Goal: Task Accomplishment & Management: Use online tool/utility

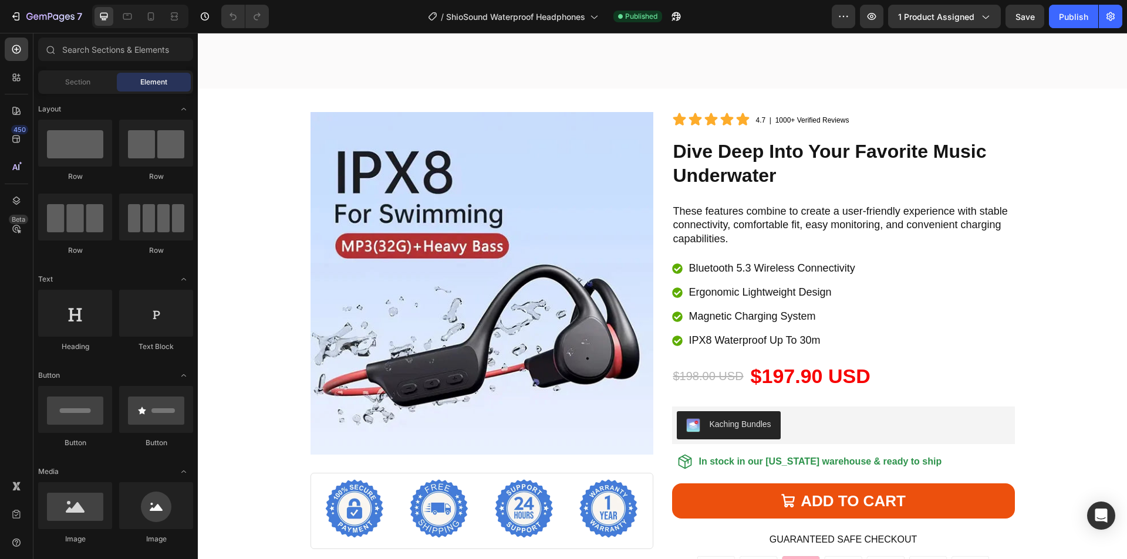
scroll to position [3932, 0]
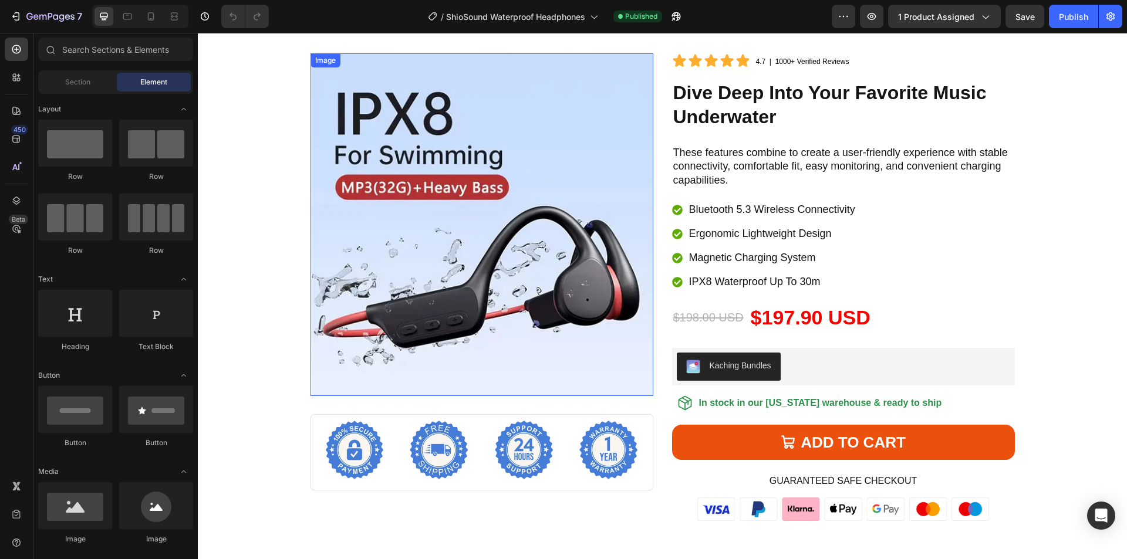
click at [548, 237] on img at bounding box center [481, 224] width 343 height 343
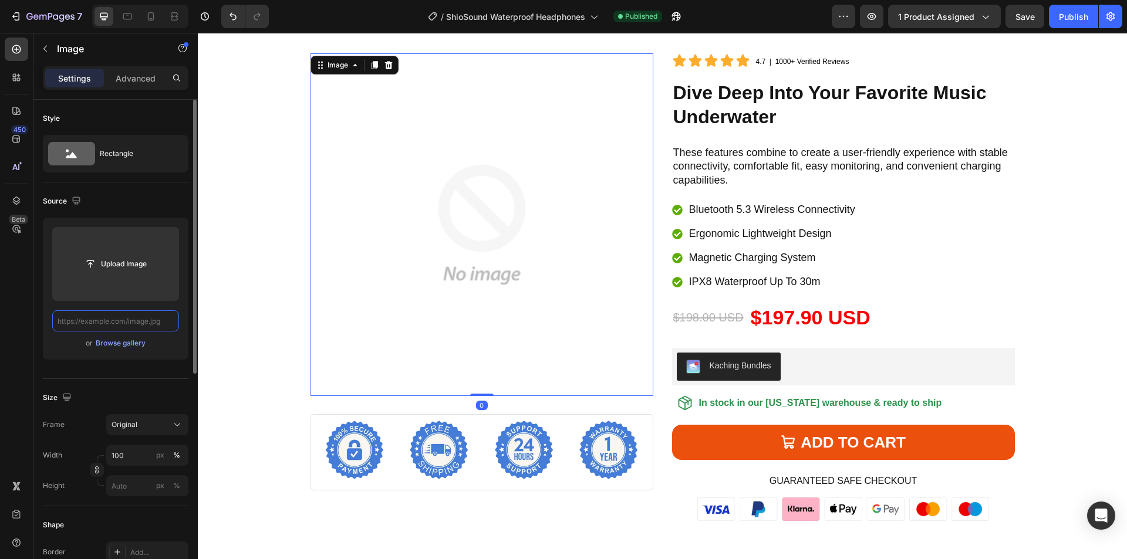
scroll to position [0, 0]
paste input "[URL][DOMAIN_NAME]"
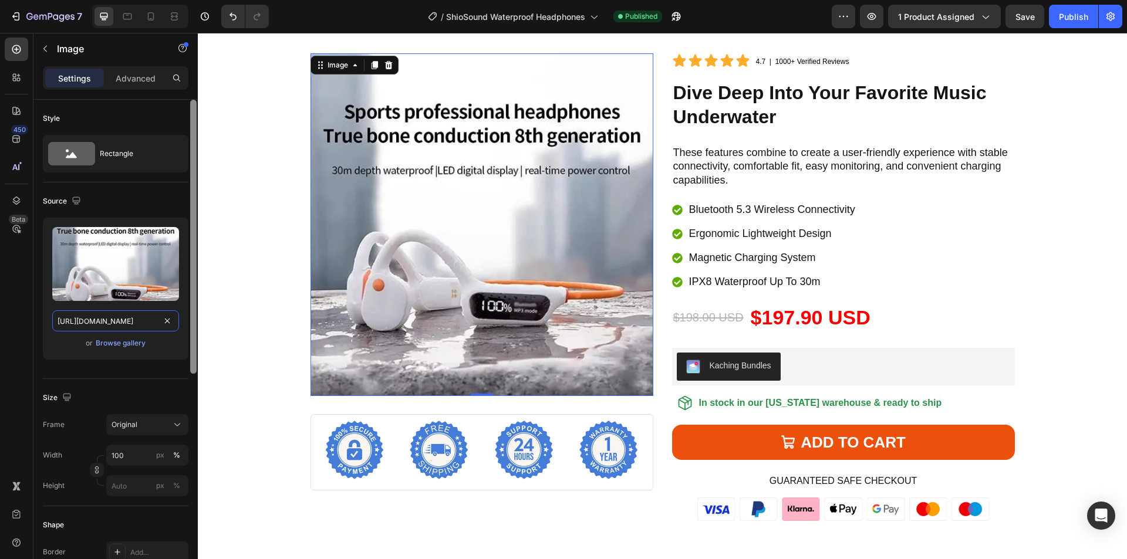
drag, startPoint x: 105, startPoint y: 321, endPoint x: 190, endPoint y: 317, distance: 85.2
click at [190, 317] on div "Style Rectangle Source Upload Image [URL][DOMAIN_NAME] or Browse gallery Size F…" at bounding box center [115, 346] width 164 height 493
type input "[URL][DOMAIN_NAME]"
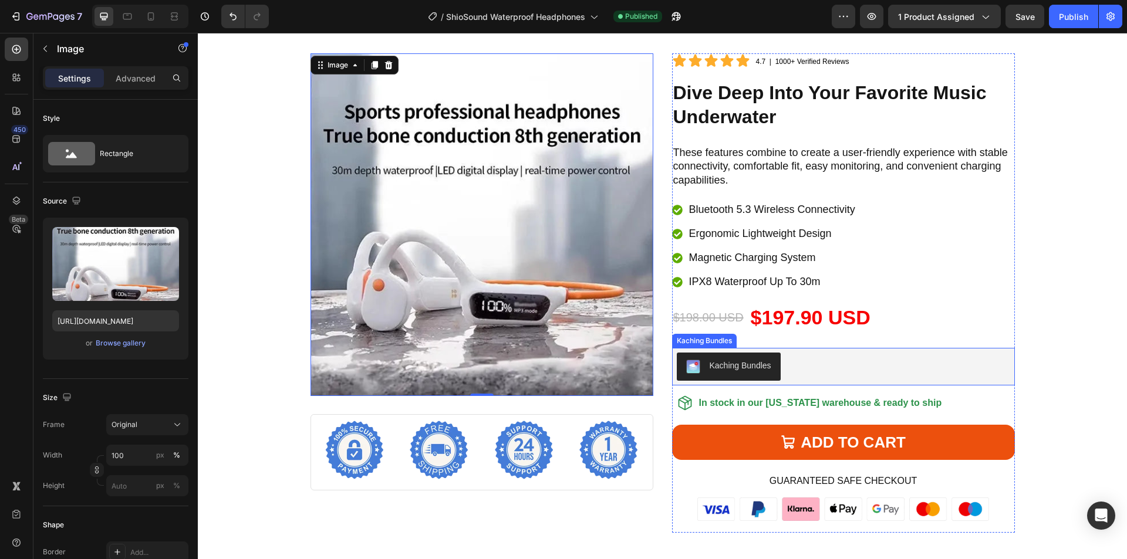
click at [847, 371] on div "Kaching Bundles" at bounding box center [843, 367] width 333 height 28
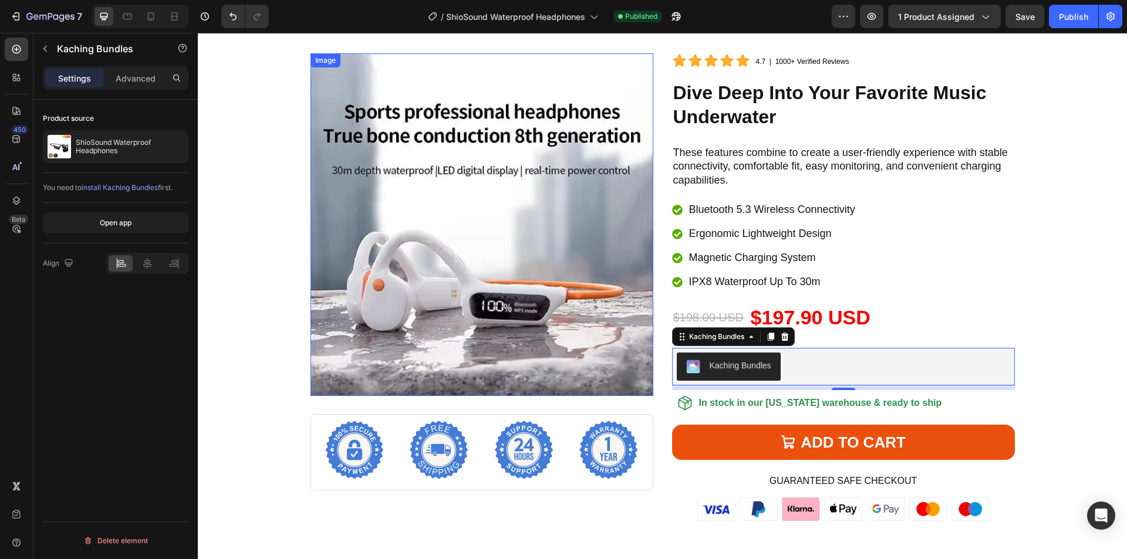
click at [527, 237] on img at bounding box center [481, 224] width 343 height 343
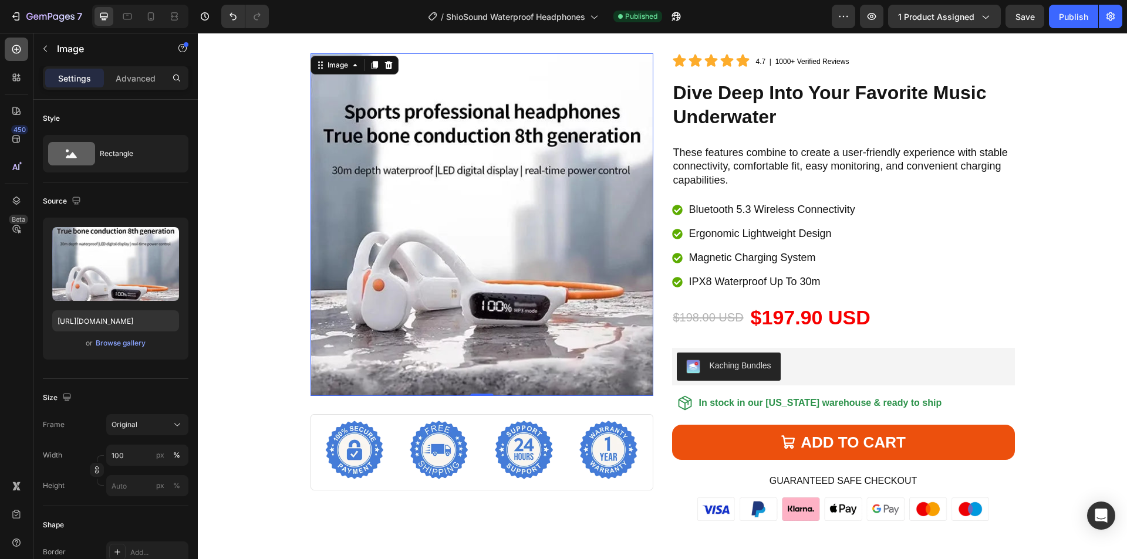
click at [13, 54] on icon at bounding box center [17, 49] width 12 height 12
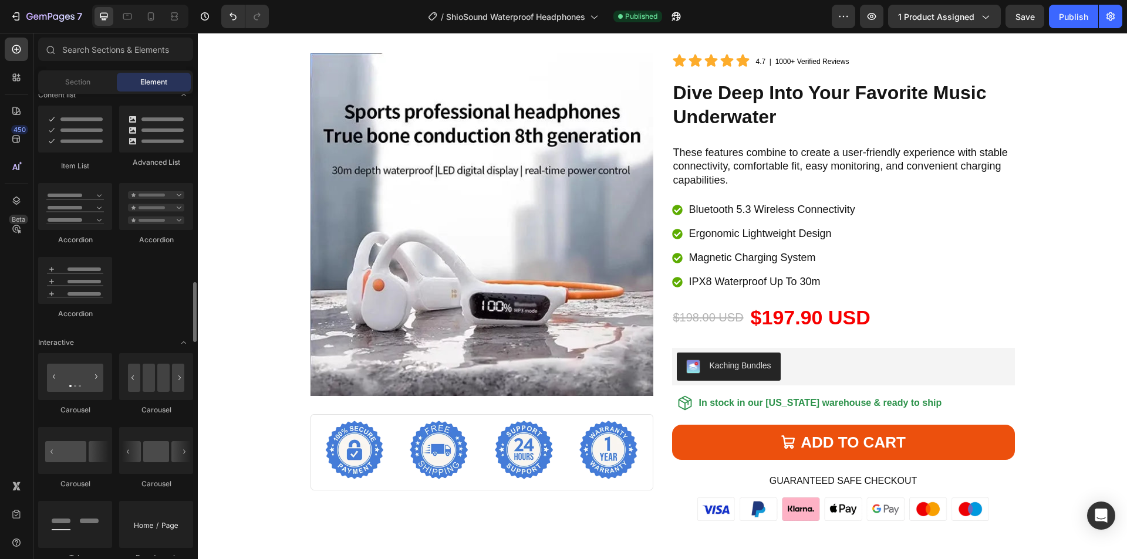
scroll to position [1056, 0]
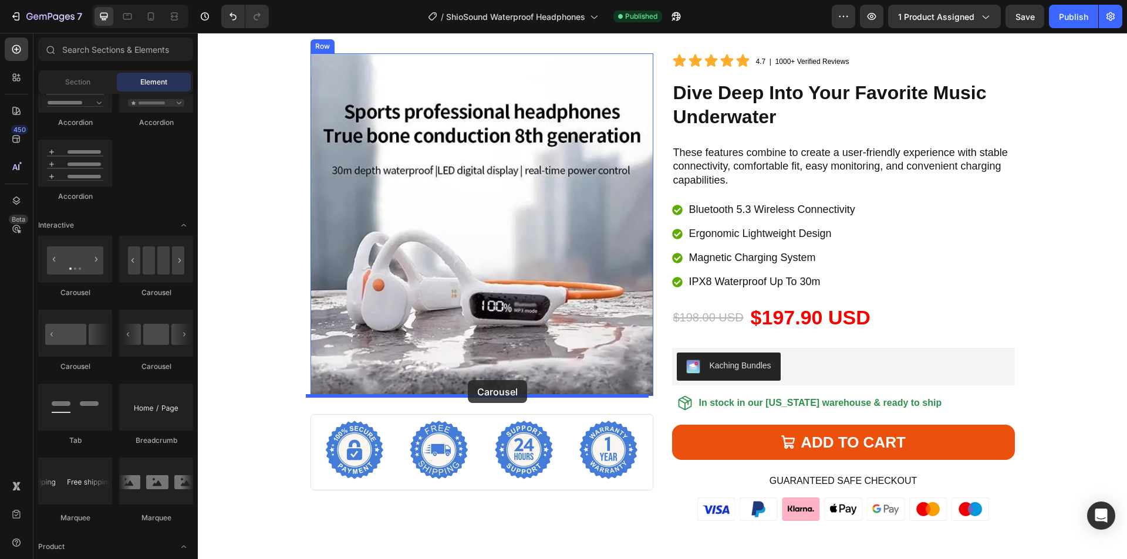
drag, startPoint x: 262, startPoint y: 306, endPoint x: 468, endPoint y: 380, distance: 218.5
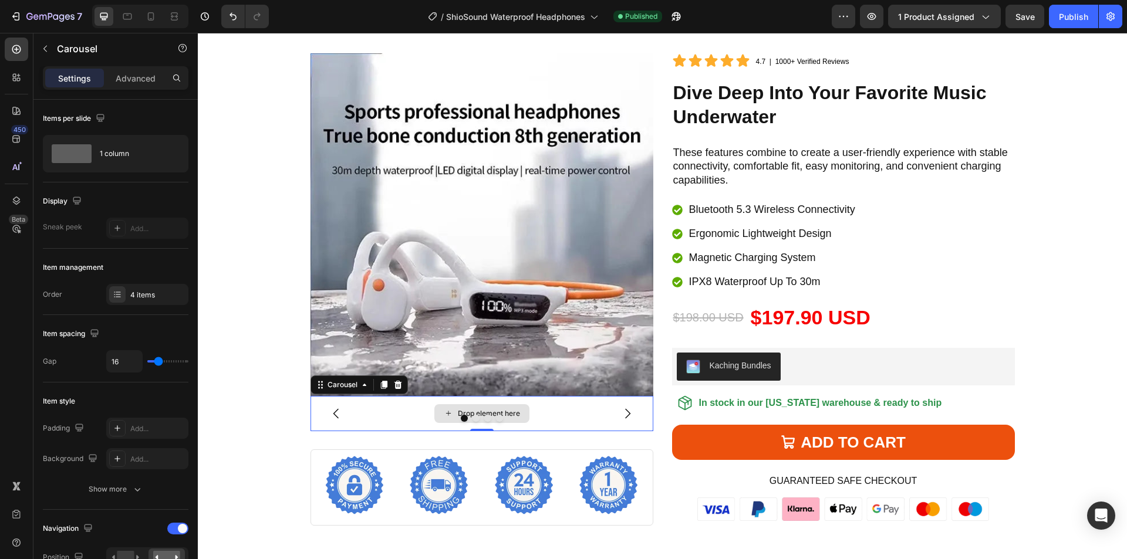
click at [559, 413] on div "Drop element here" at bounding box center [481, 413] width 343 height 35
click at [514, 410] on div "Drop element here" at bounding box center [489, 413] width 62 height 9
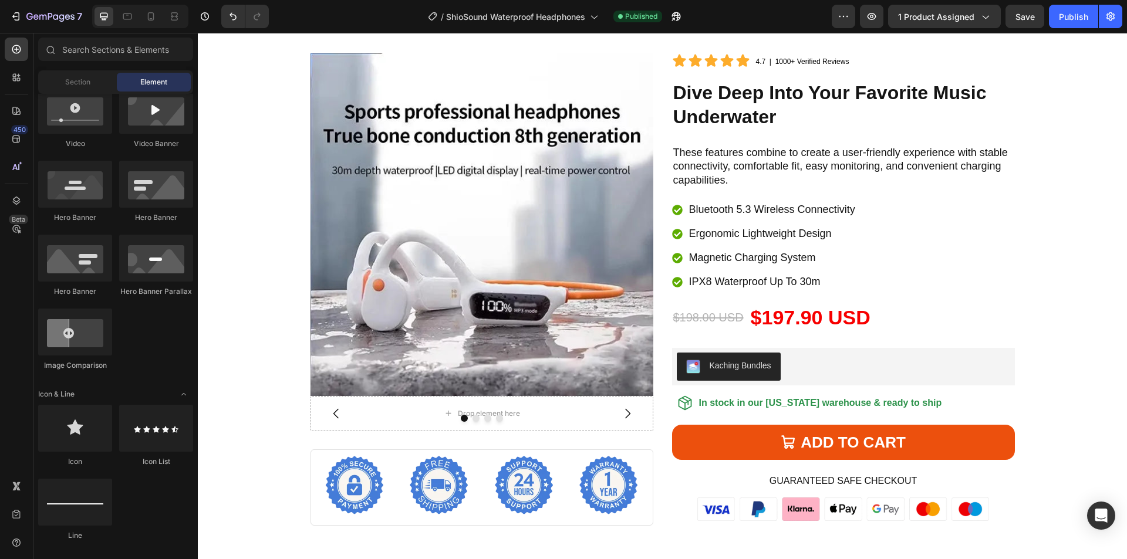
scroll to position [293, 0]
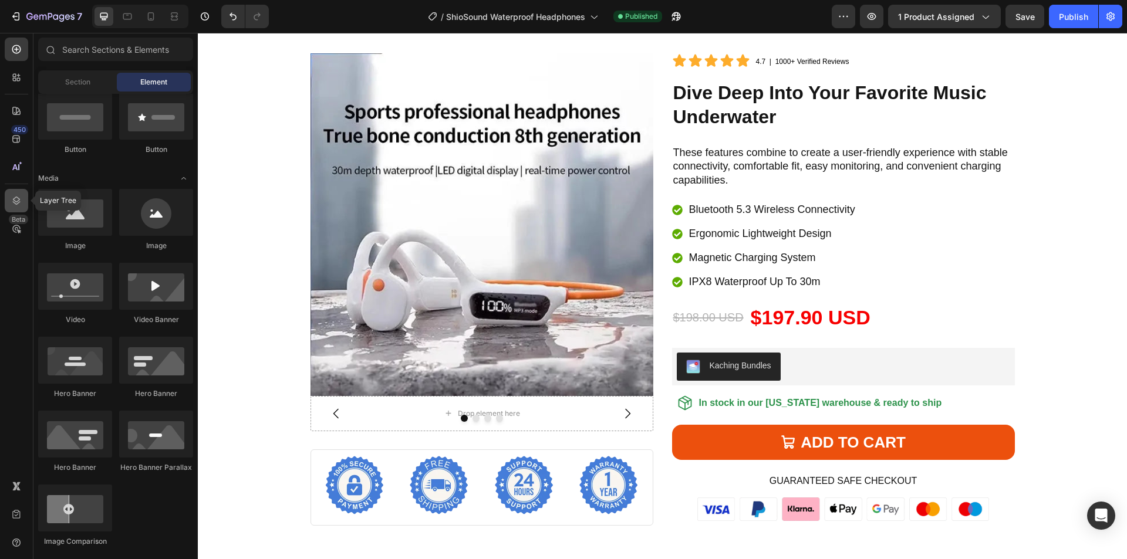
click at [19, 200] on icon at bounding box center [17, 201] width 8 height 8
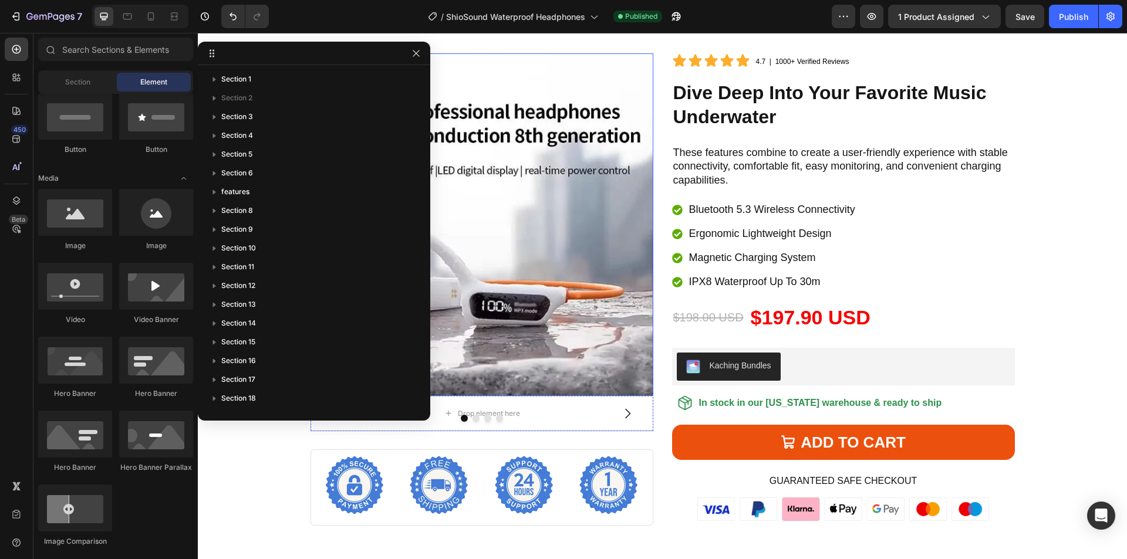
click at [590, 349] on img at bounding box center [481, 224] width 343 height 343
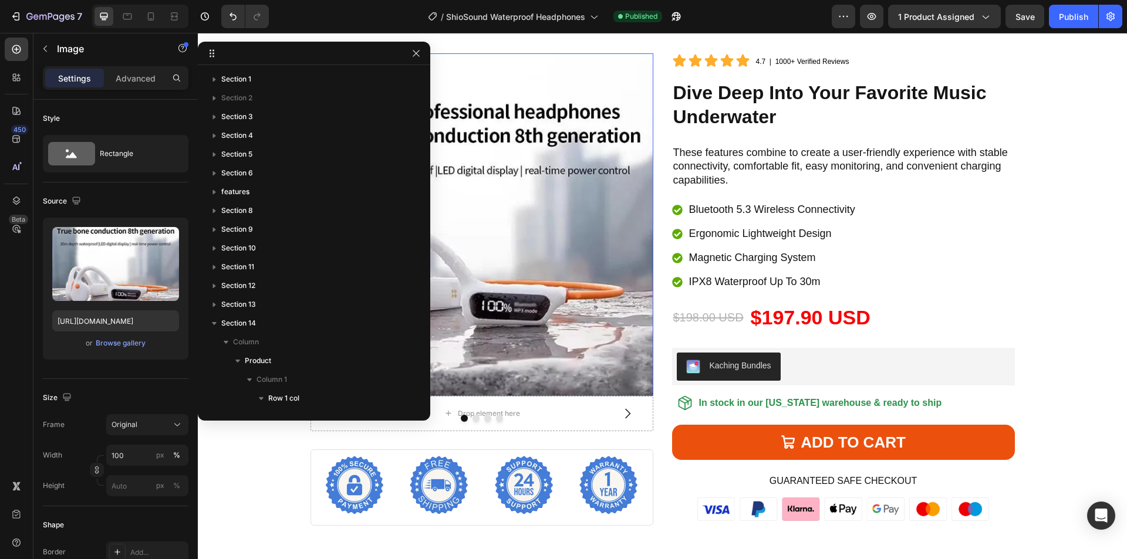
scroll to position [225, 0]
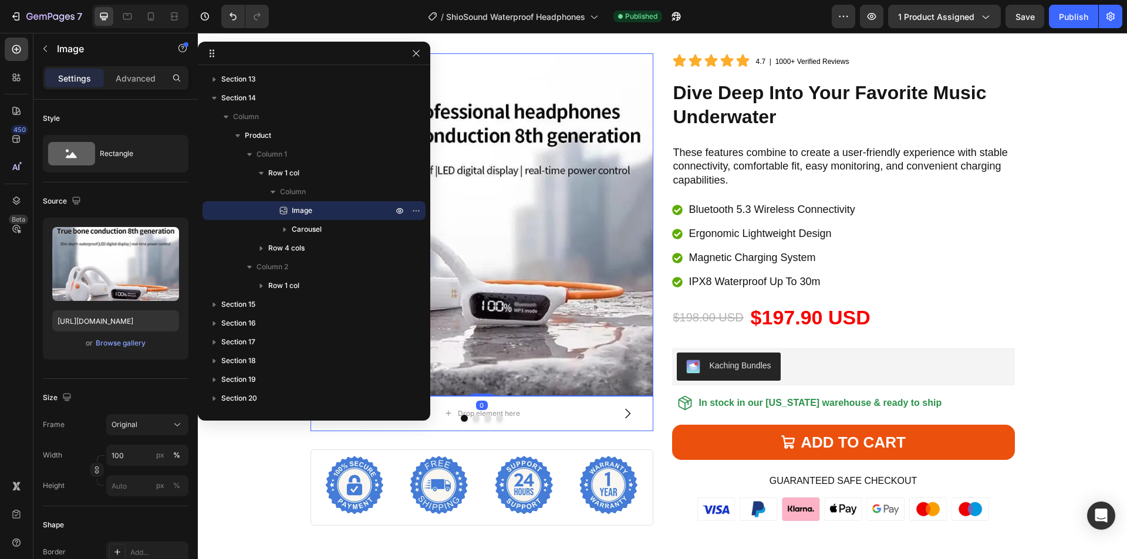
click at [560, 419] on div at bounding box center [481, 418] width 343 height 7
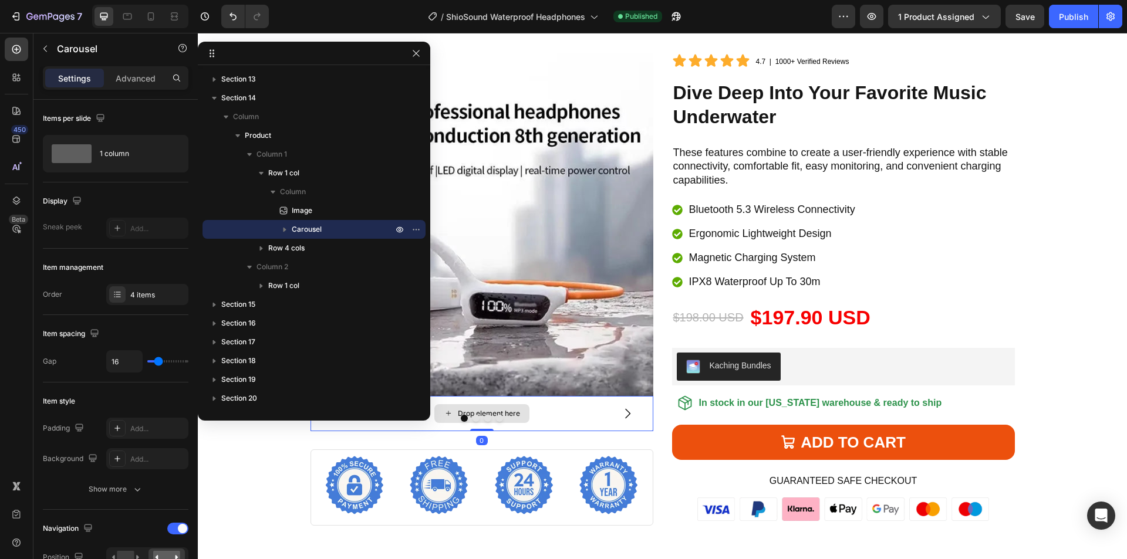
click at [576, 411] on div "Drop element here" at bounding box center [481, 413] width 343 height 35
click at [286, 233] on icon "button" at bounding box center [285, 230] width 12 height 12
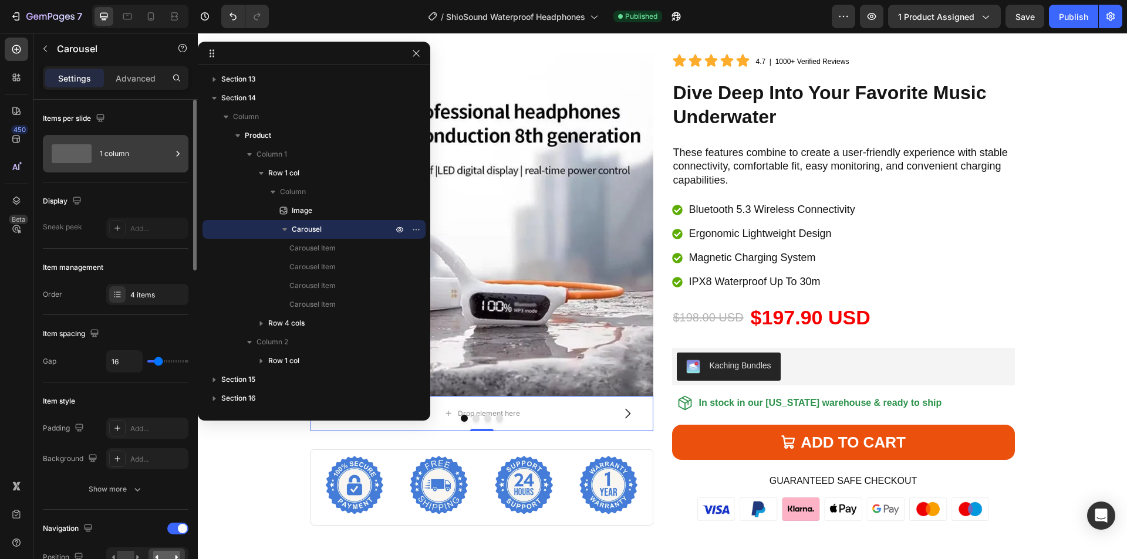
click at [128, 157] on div "1 column" at bounding box center [136, 153] width 72 height 27
click at [114, 198] on div "Display" at bounding box center [116, 201] width 146 height 19
click at [141, 298] on div "4 items" at bounding box center [157, 295] width 55 height 11
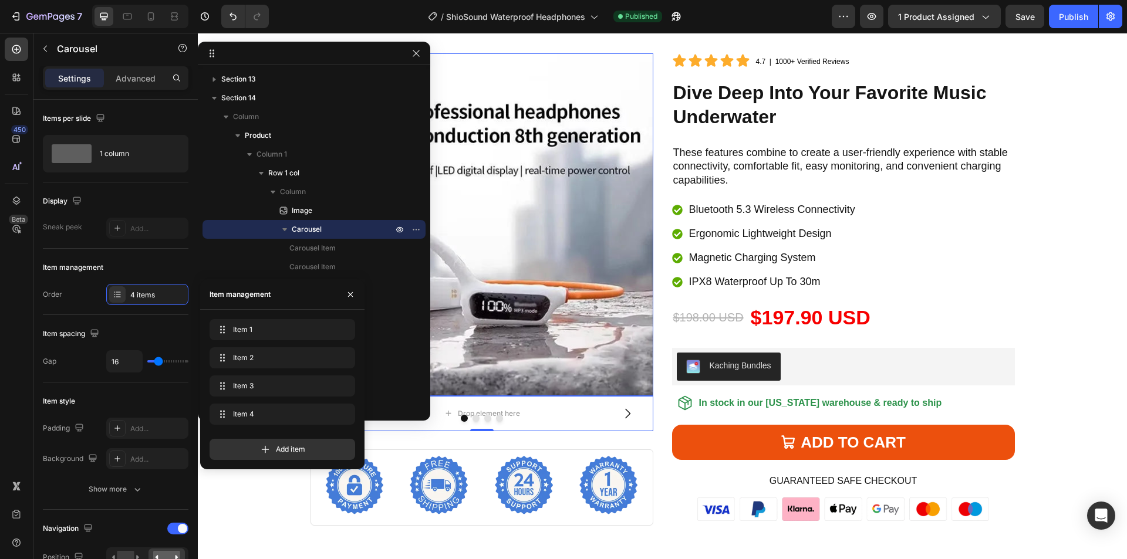
click at [502, 337] on img at bounding box center [481, 224] width 343 height 343
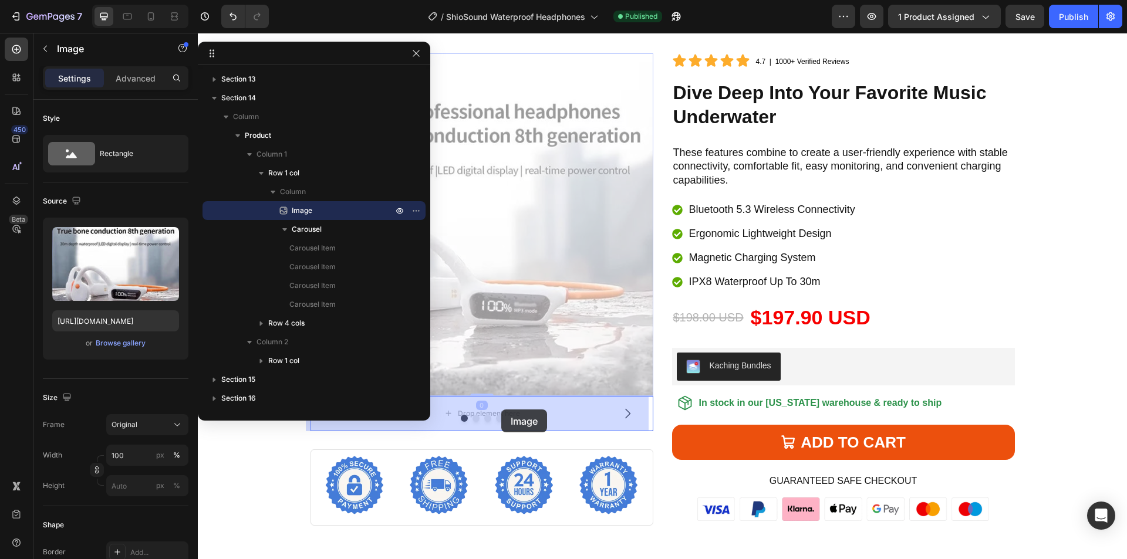
drag, startPoint x: 522, startPoint y: 321, endPoint x: 501, endPoint y: 410, distance: 91.0
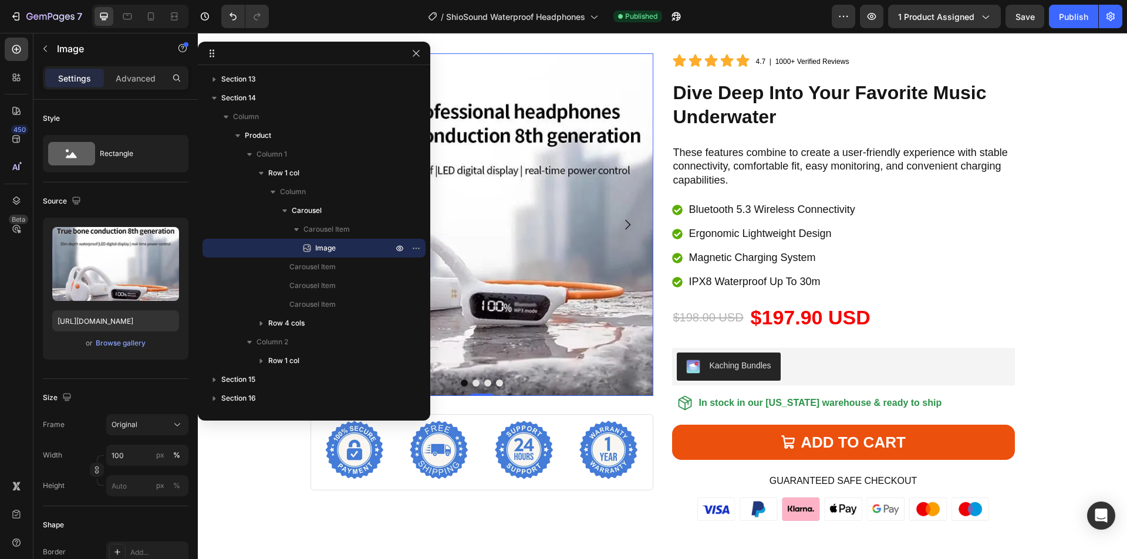
click at [620, 223] on icon "Carousel Next Arrow" at bounding box center [627, 225] width 14 height 14
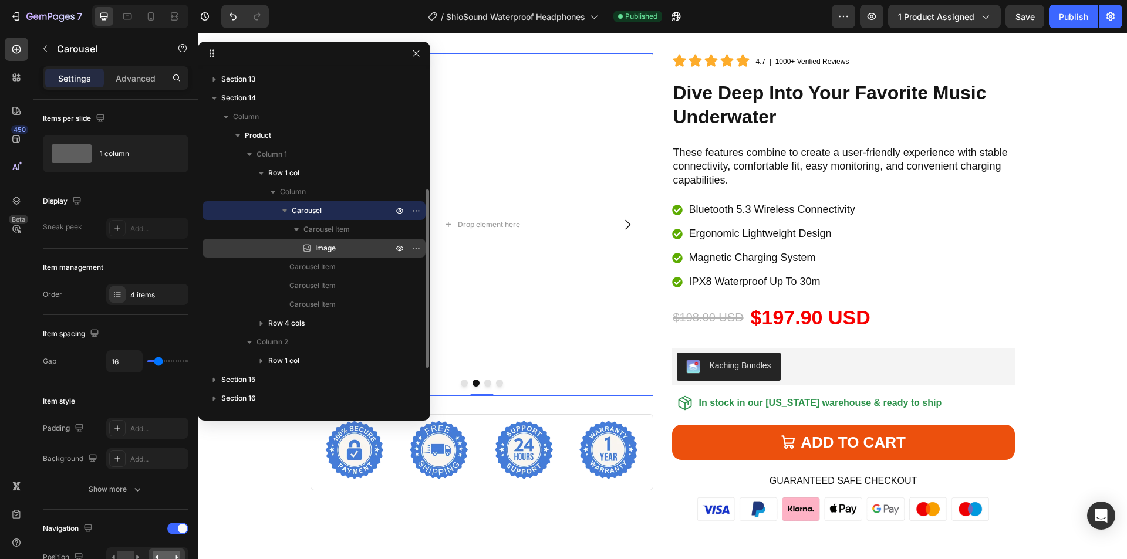
click at [347, 246] on p "Image" at bounding box center [341, 248] width 80 height 12
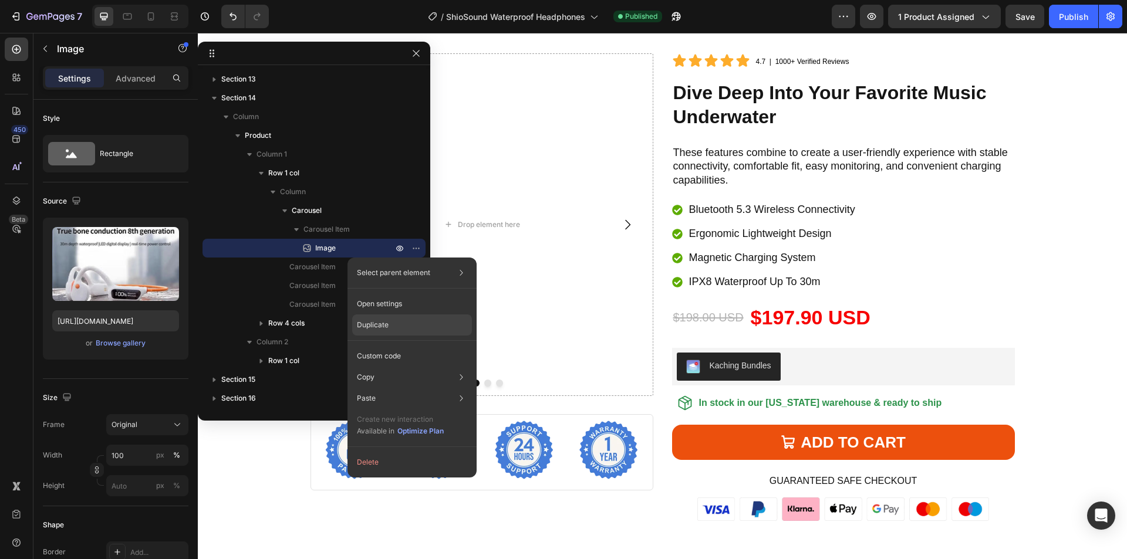
click at [404, 324] on div "Duplicate" at bounding box center [412, 325] width 120 height 21
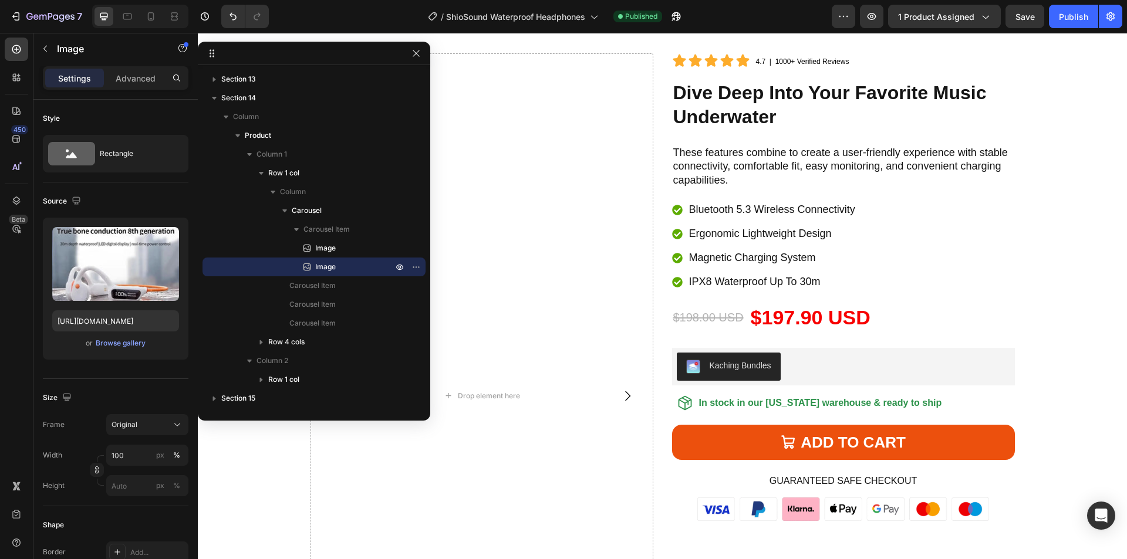
scroll to position [4254, 0]
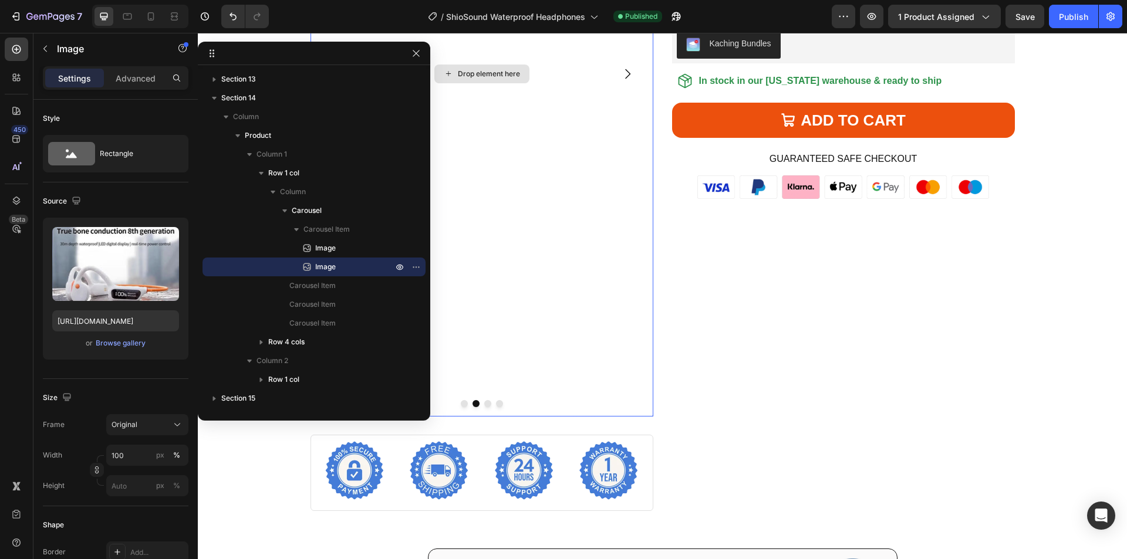
drag, startPoint x: 532, startPoint y: 299, endPoint x: 505, endPoint y: 115, distance: 186.3
click at [413, 50] on icon "button" at bounding box center [415, 53] width 9 height 9
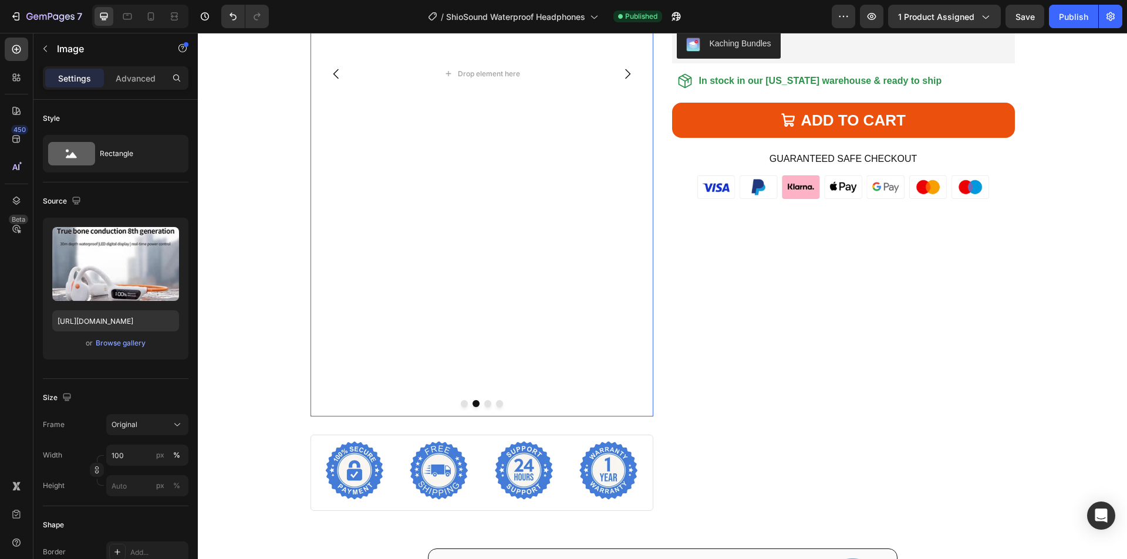
click at [332, 76] on icon "Carousel Back Arrow" at bounding box center [336, 74] width 14 height 14
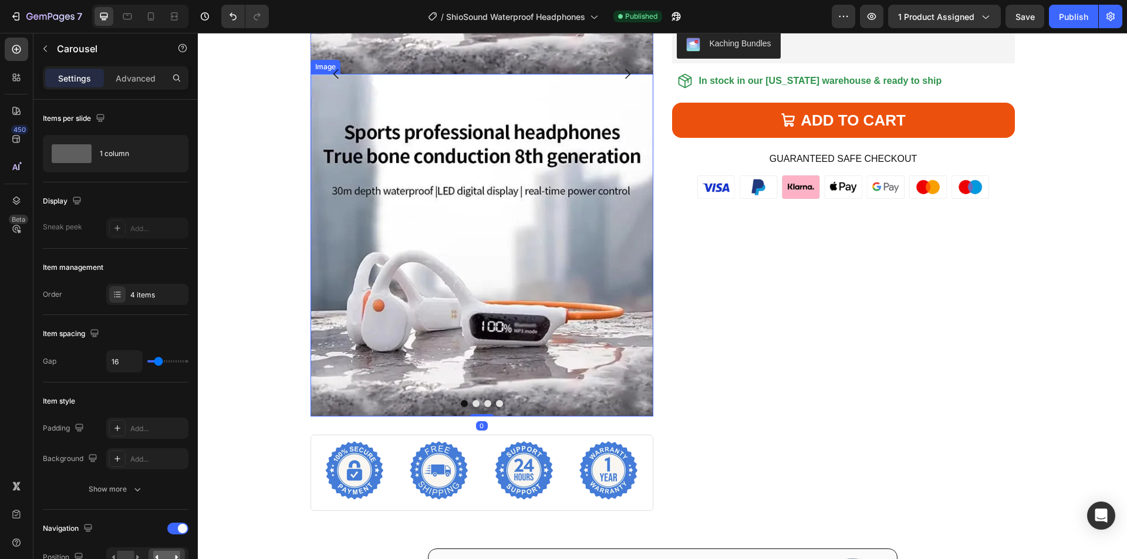
scroll to position [4137, 0]
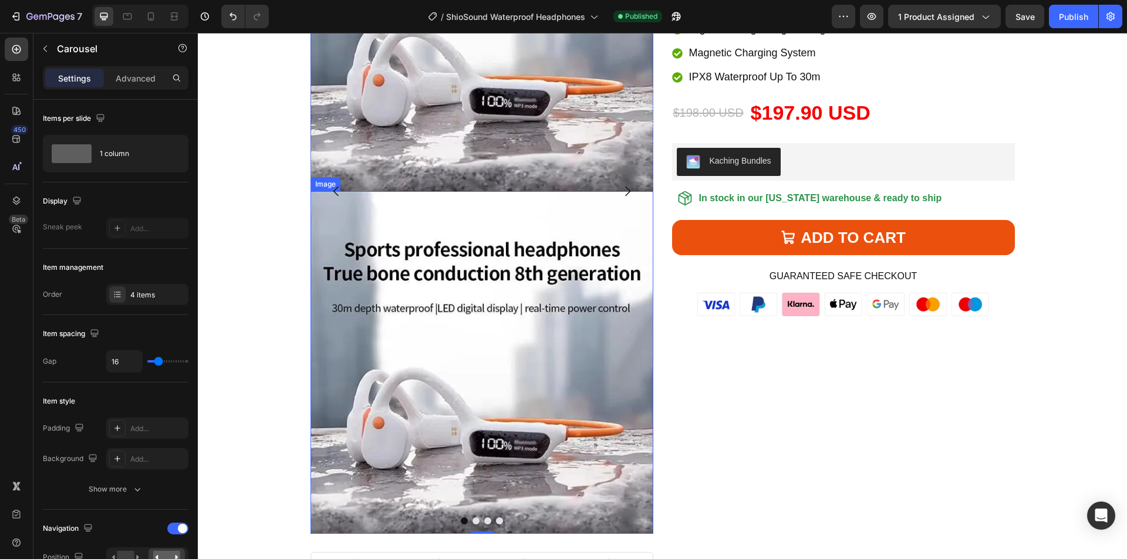
click at [471, 289] on img at bounding box center [481, 362] width 343 height 343
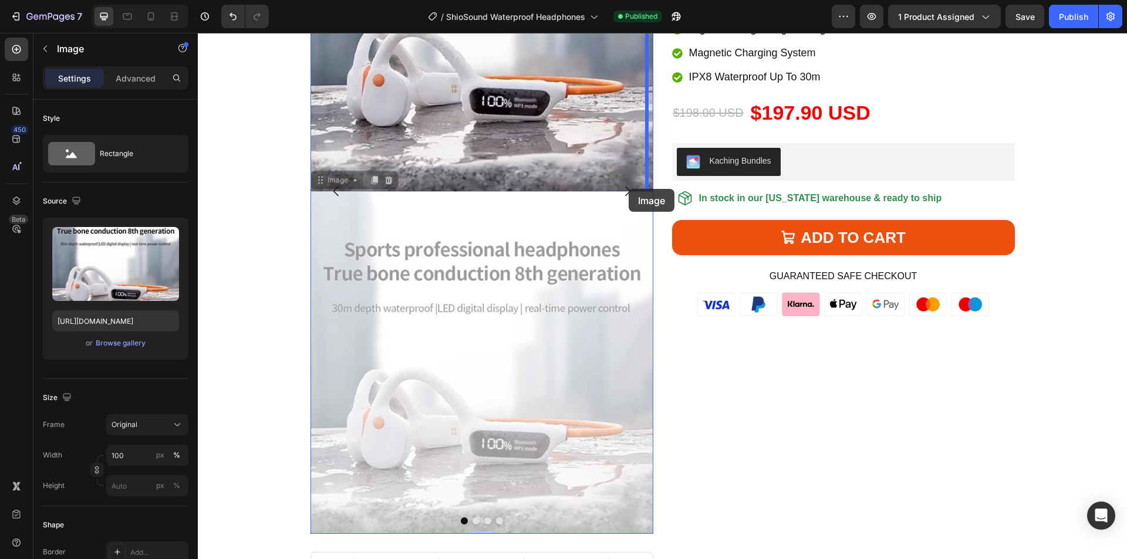
drag, startPoint x: 470, startPoint y: 289, endPoint x: 629, endPoint y: 189, distance: 188.1
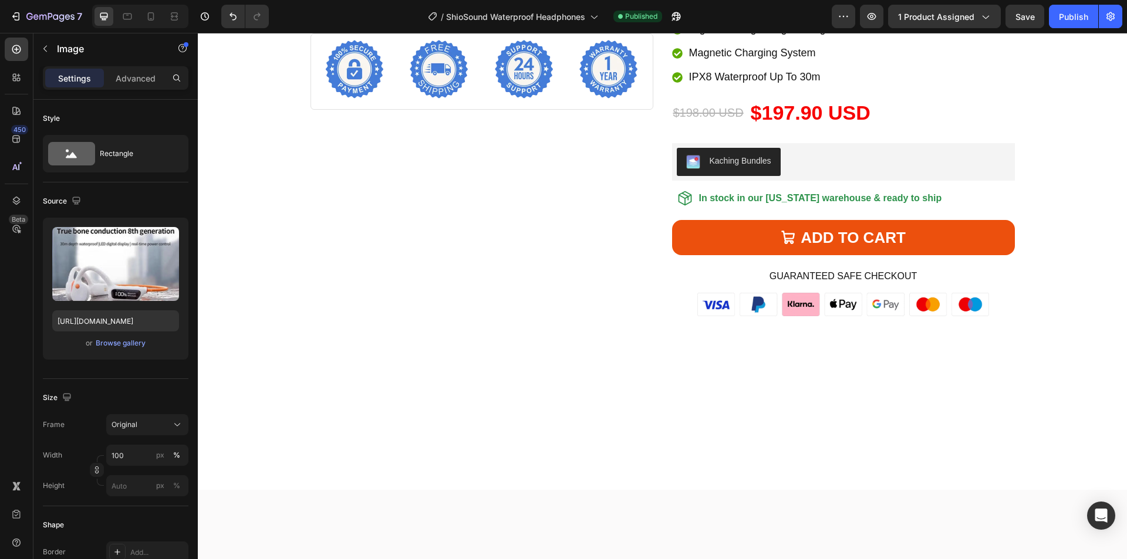
scroll to position [3878, 0]
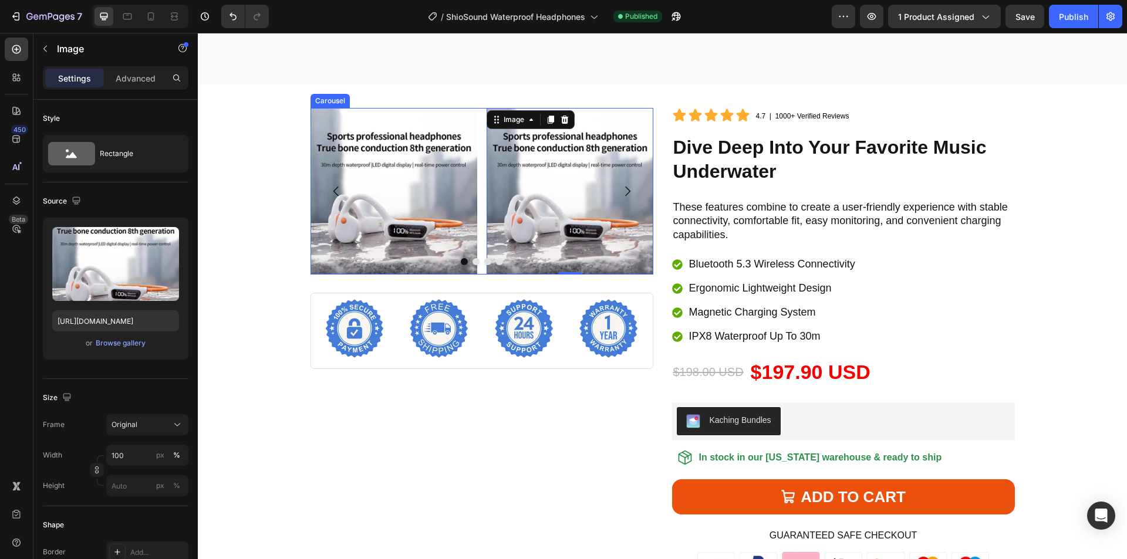
click at [613, 192] on button "Carousel Next Arrow" at bounding box center [627, 191] width 33 height 33
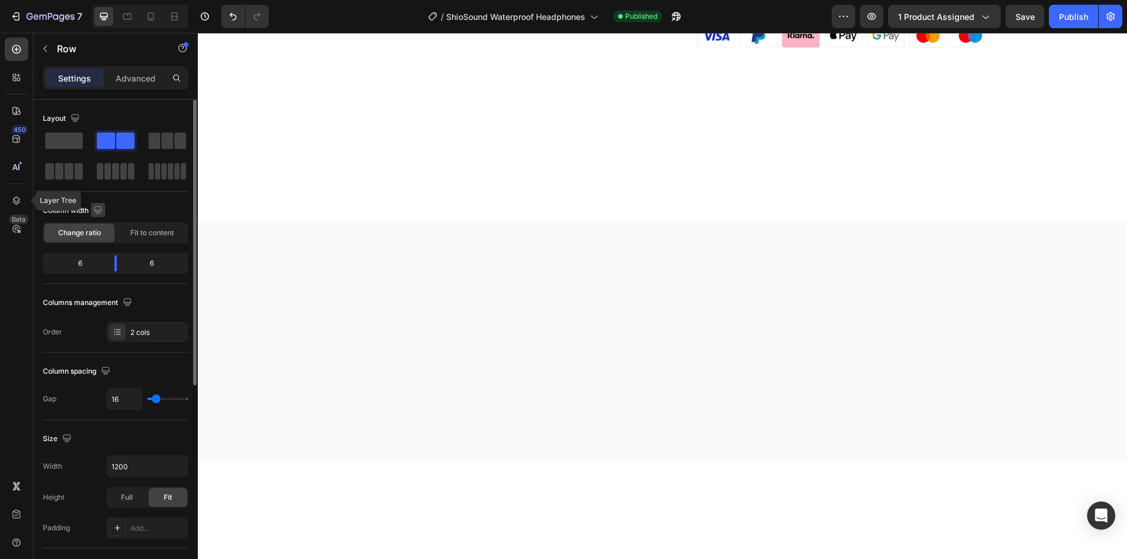
click at [13, 195] on icon at bounding box center [17, 201] width 12 height 12
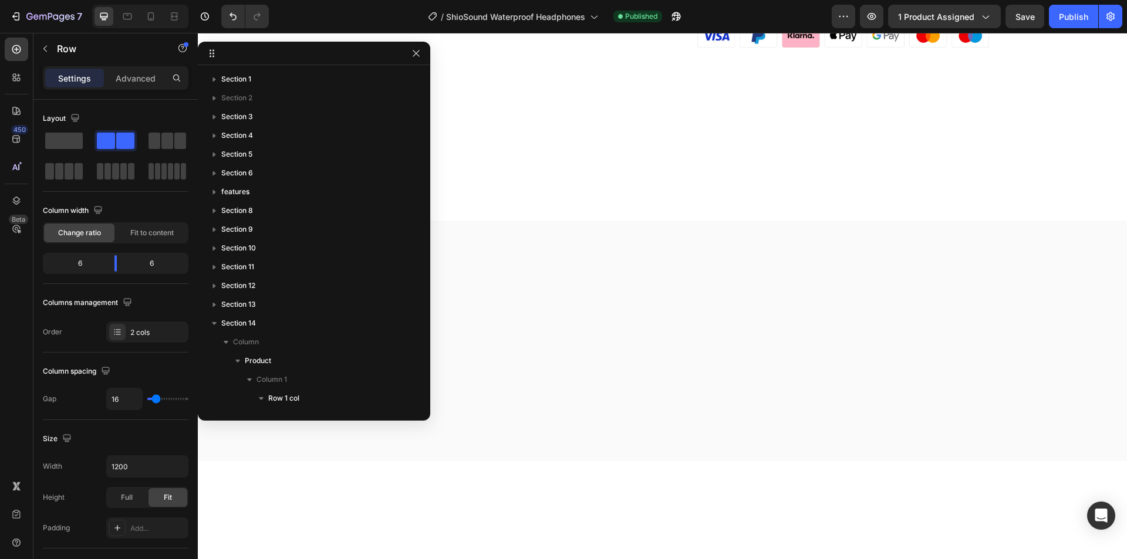
scroll to position [268, 0]
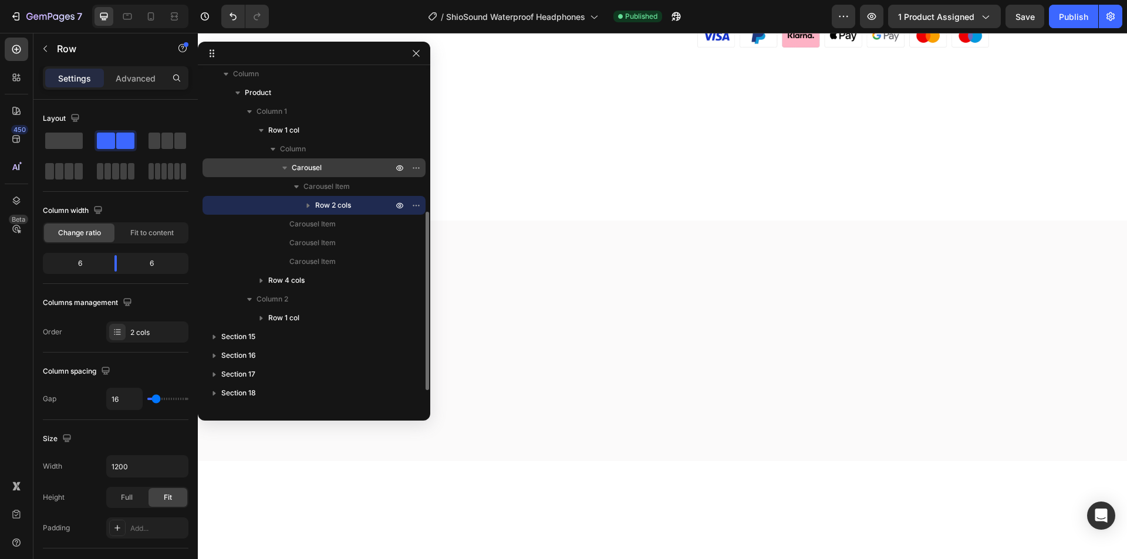
click at [337, 166] on p "Carousel" at bounding box center [343, 168] width 103 height 12
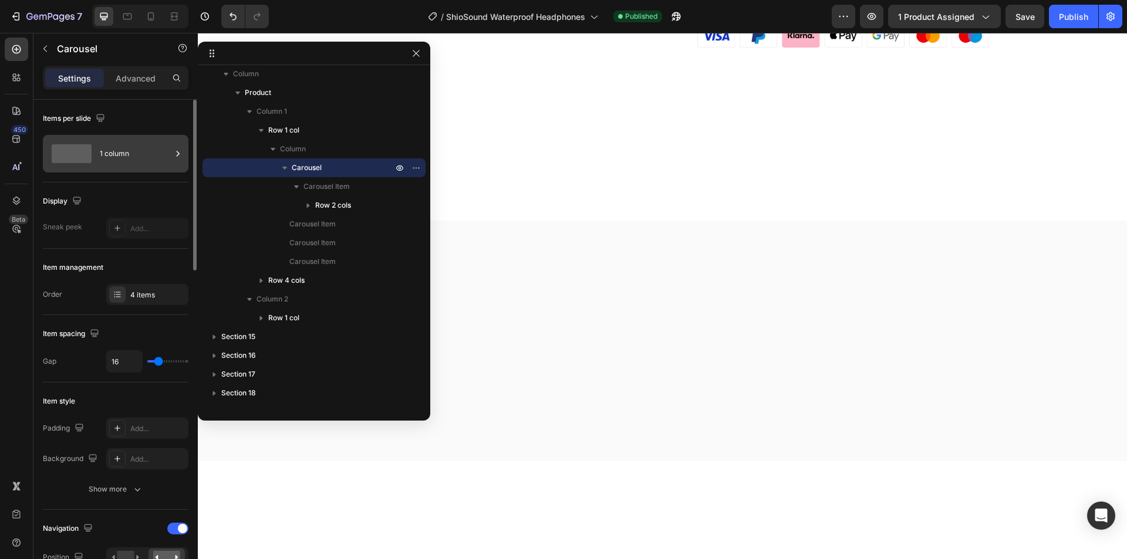
click at [128, 155] on div "1 column" at bounding box center [136, 153] width 72 height 27
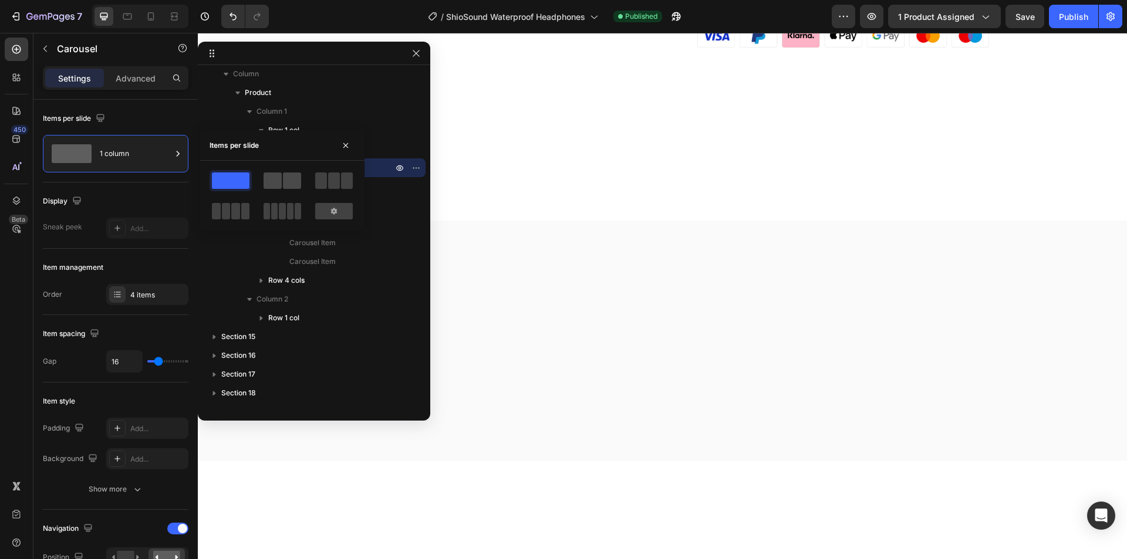
click at [276, 183] on span at bounding box center [273, 181] width 18 height 16
click at [212, 183] on span at bounding box center [231, 181] width 38 height 16
click at [228, 181] on span at bounding box center [231, 181] width 38 height 16
click at [346, 146] on icon "button" at bounding box center [345, 145] width 9 height 9
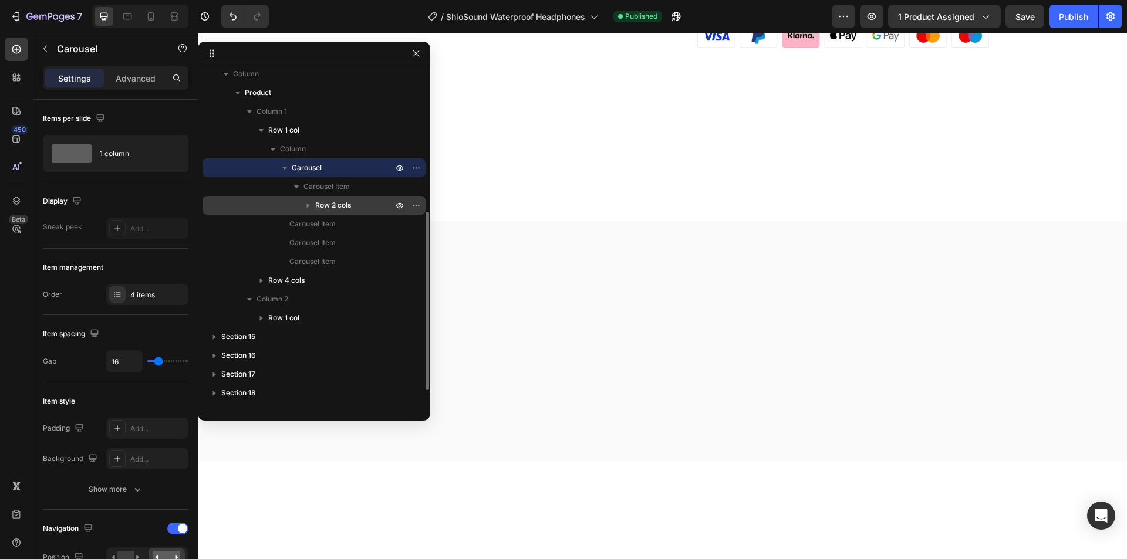
click at [342, 199] on div "Row 2 cols" at bounding box center [314, 205] width 214 height 19
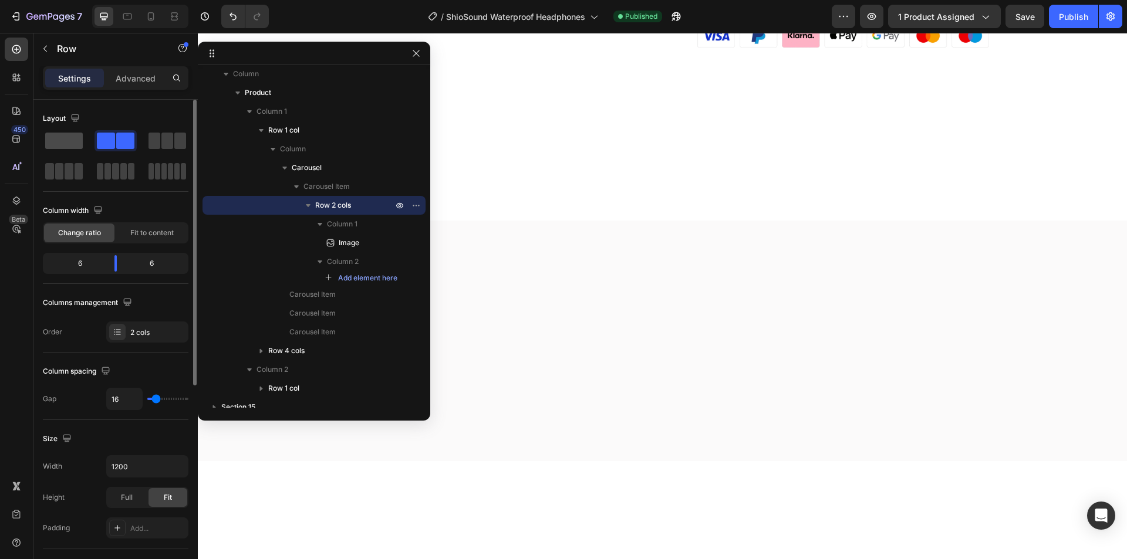
click at [68, 142] on span at bounding box center [64, 141] width 38 height 16
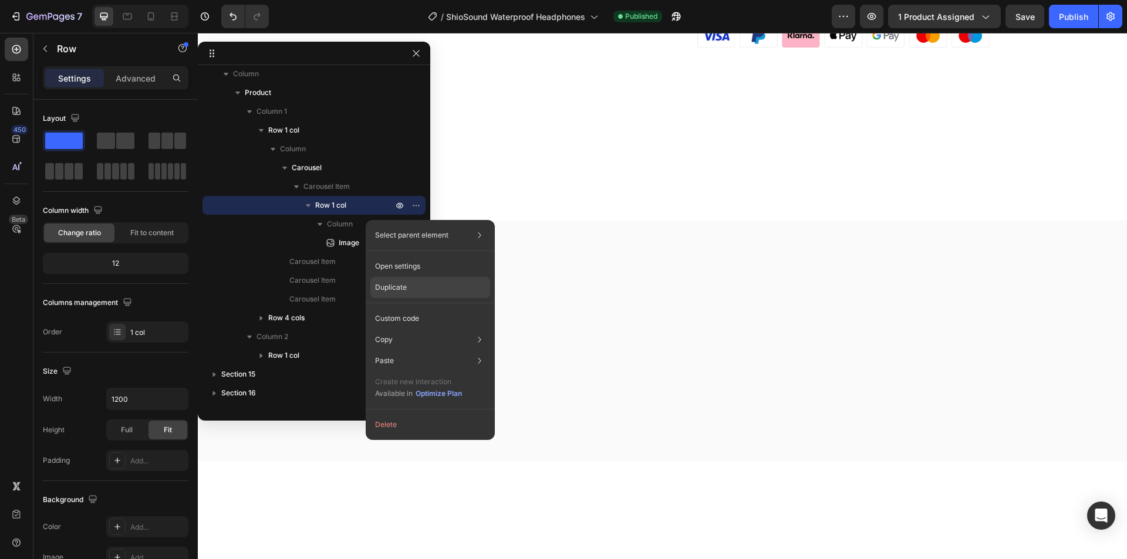
click at [428, 289] on div "Duplicate" at bounding box center [430, 287] width 120 height 21
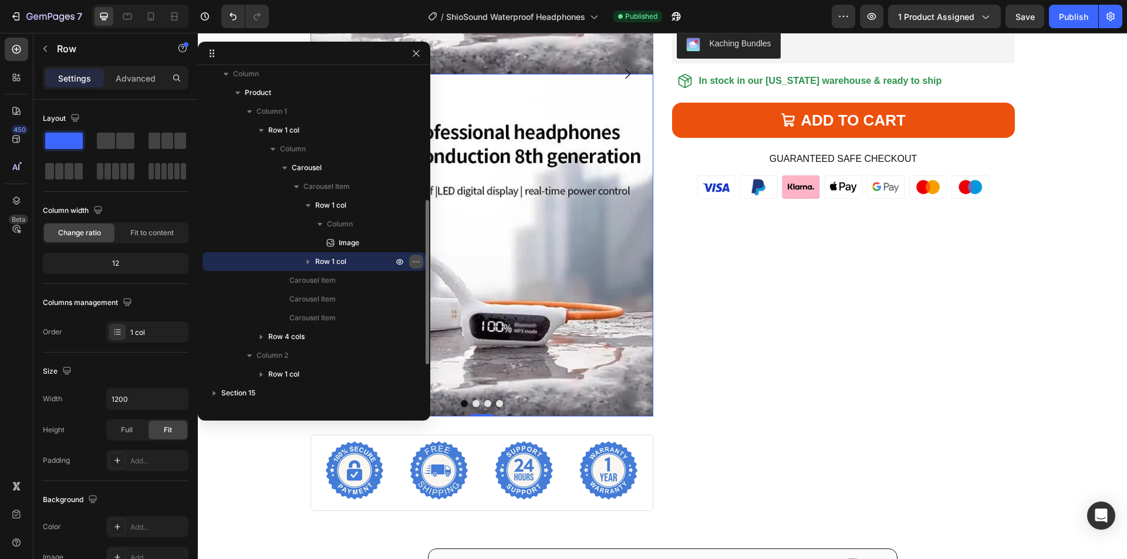
click at [411, 261] on button "button" at bounding box center [416, 262] width 14 height 14
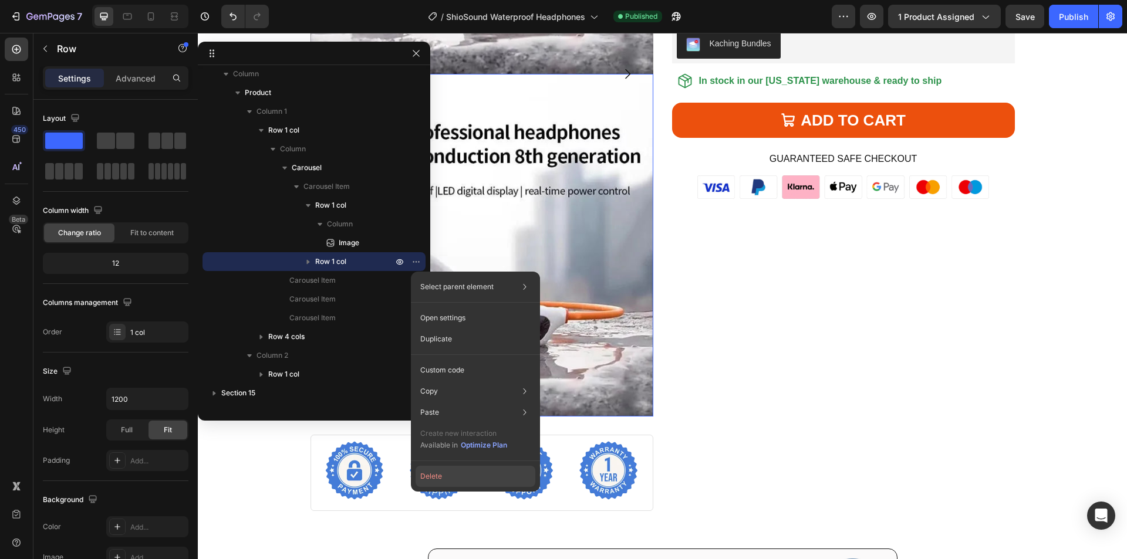
click at [431, 475] on button "Delete" at bounding box center [476, 476] width 120 height 21
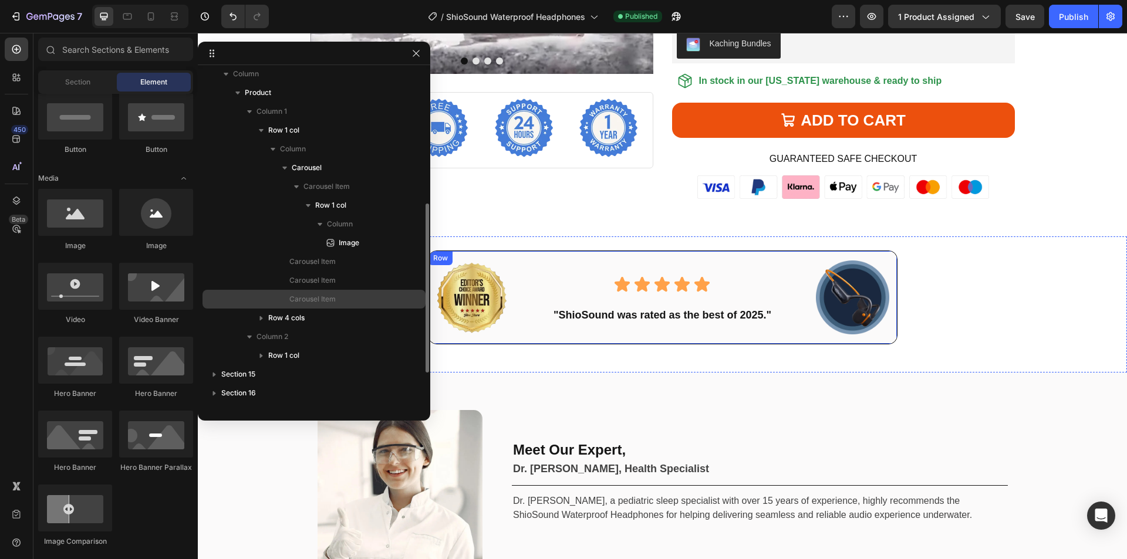
scroll to position [4083, 0]
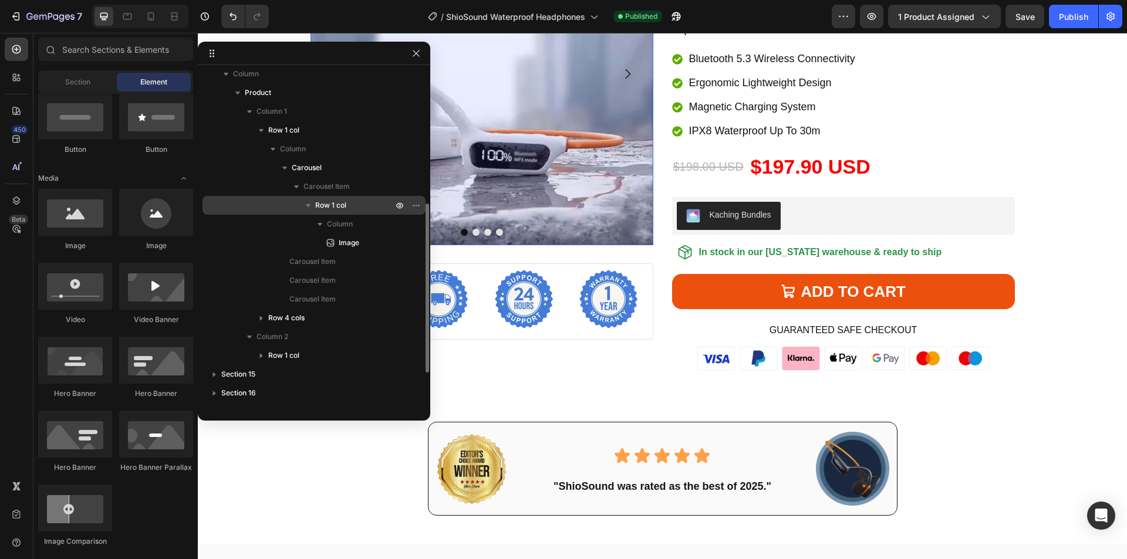
click at [346, 205] on span "Row 1 col" at bounding box center [330, 206] width 31 height 12
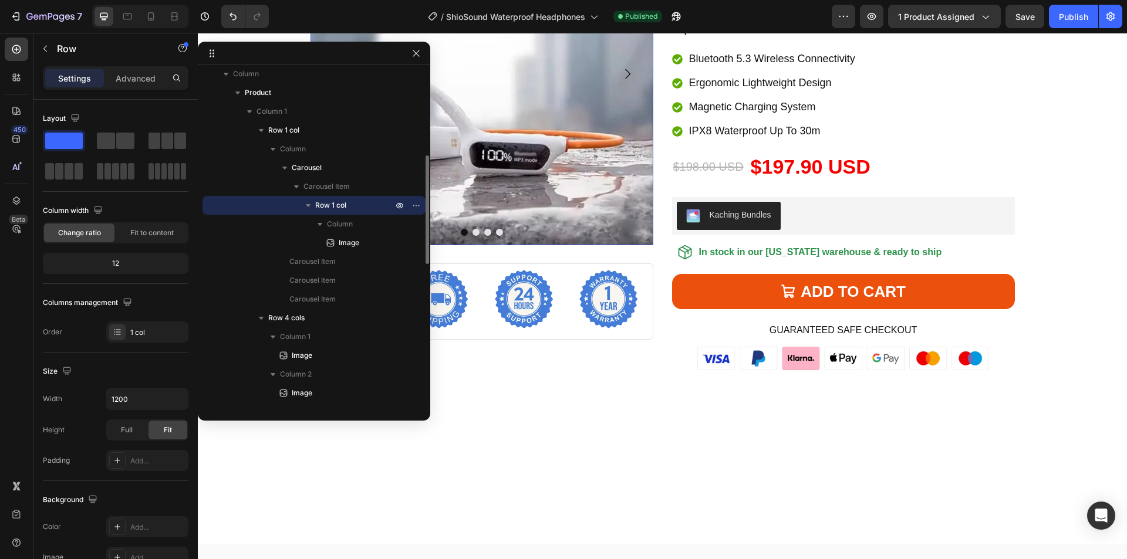
scroll to position [3912, 0]
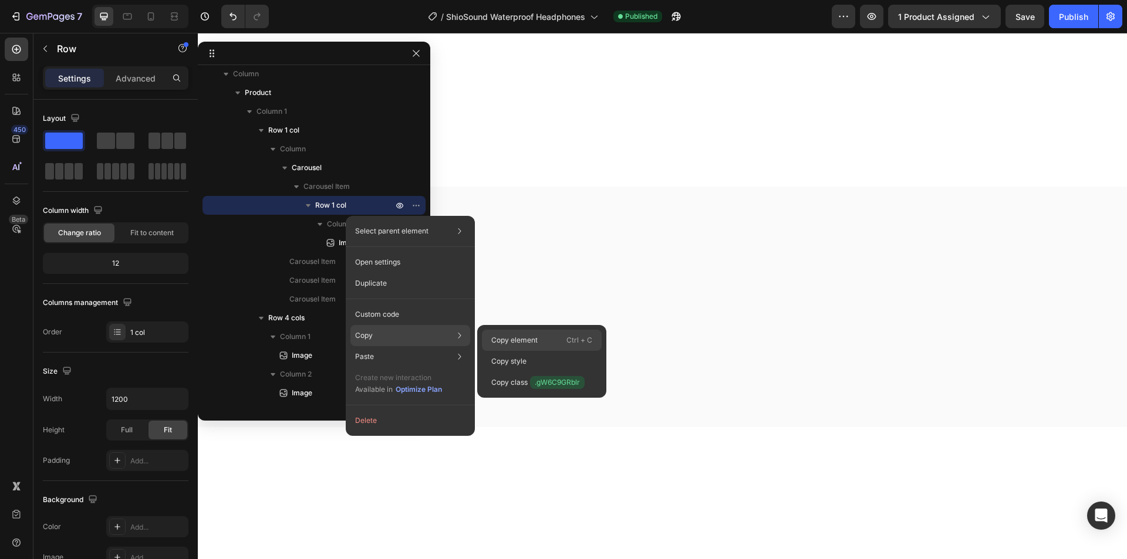
click at [539, 340] on div "Copy element Ctrl + C" at bounding box center [542, 340] width 120 height 21
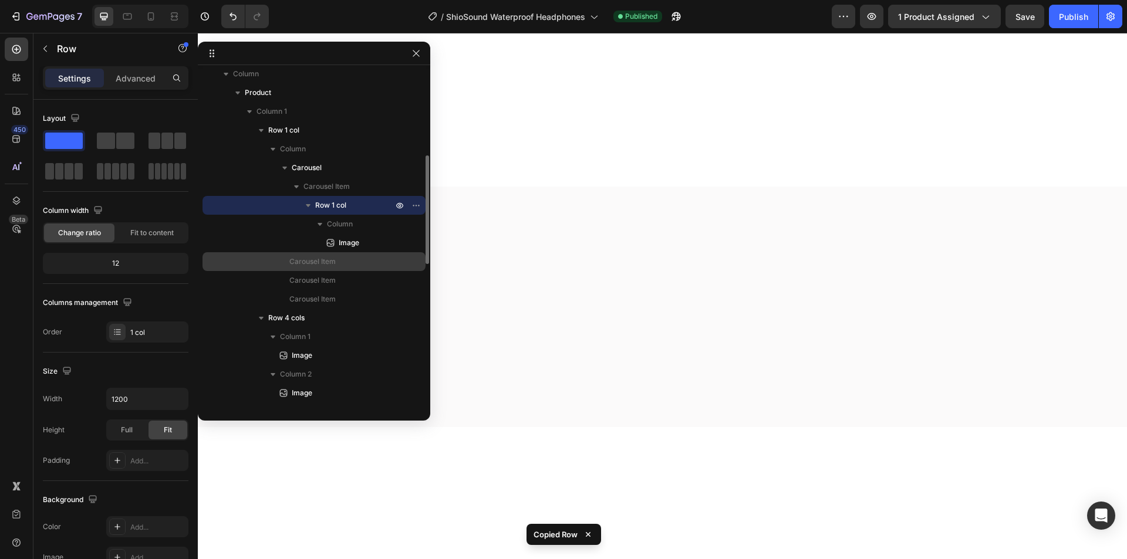
click at [343, 258] on p "Carousel Item" at bounding box center [335, 262] width 92 height 12
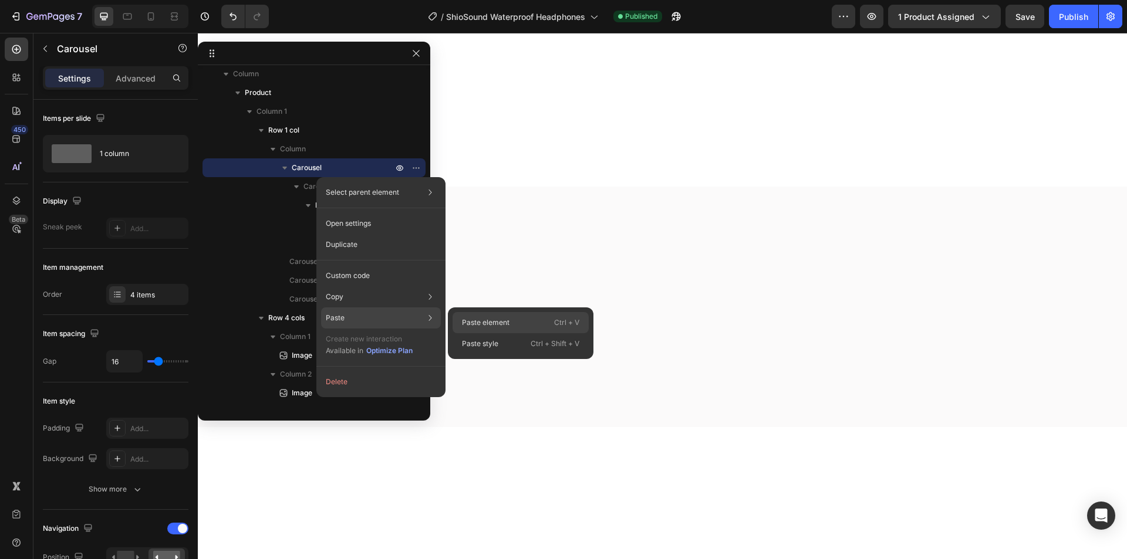
click at [497, 320] on p "Paste element" at bounding box center [486, 323] width 48 height 11
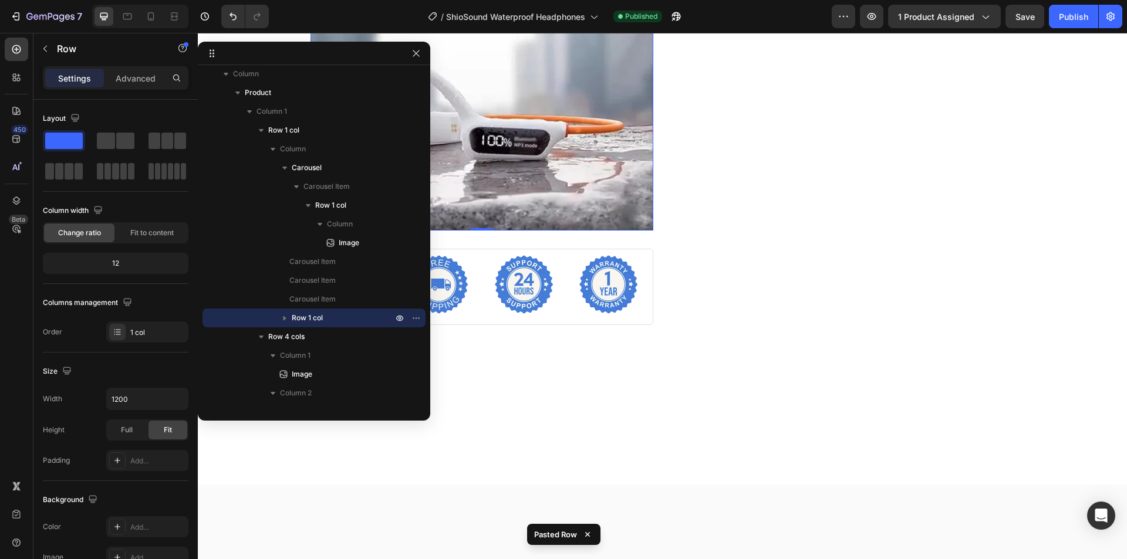
click at [535, 231] on img at bounding box center [481, 59] width 343 height 343
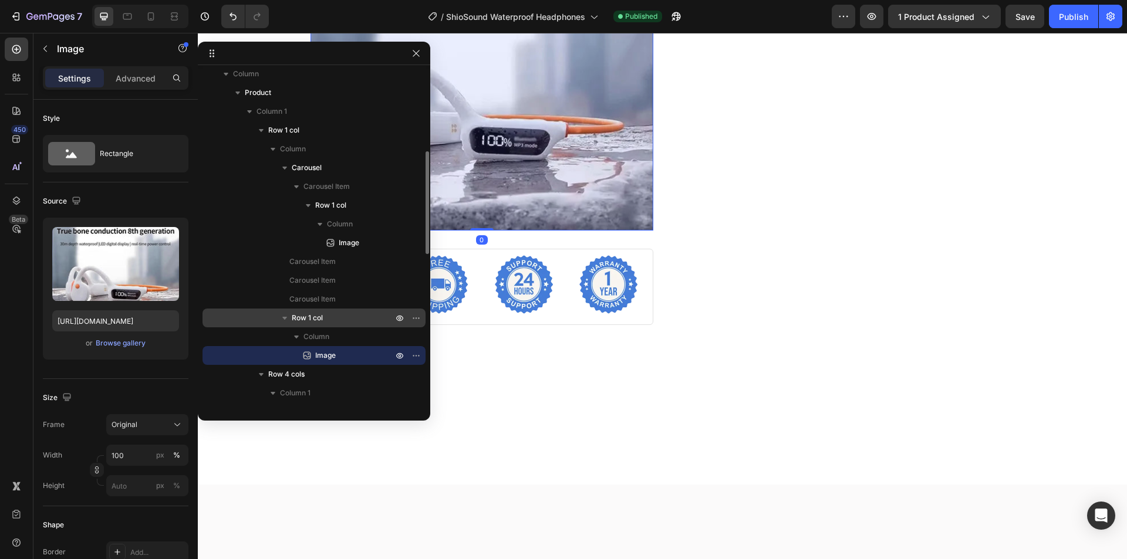
click at [357, 314] on p "Row 1 col" at bounding box center [343, 318] width 103 height 12
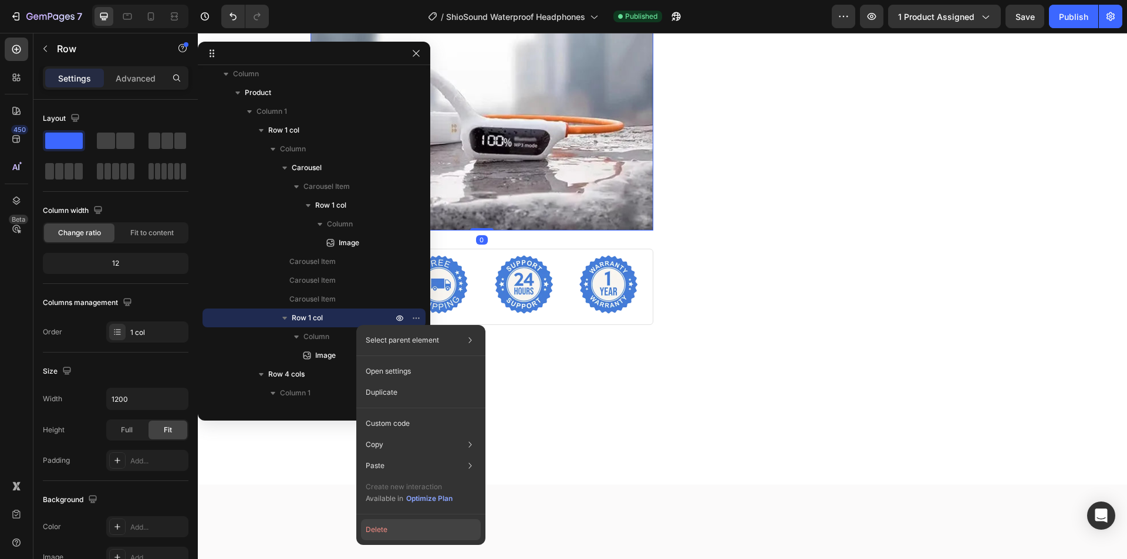
click at [381, 524] on button "Delete" at bounding box center [421, 529] width 120 height 21
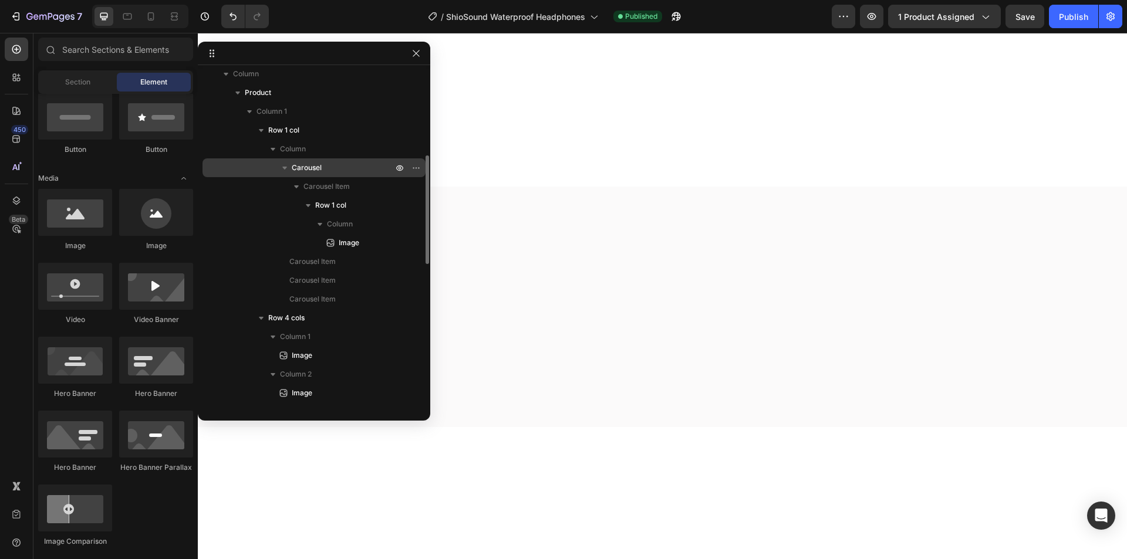
click at [313, 167] on span "Carousel" at bounding box center [307, 168] width 30 height 12
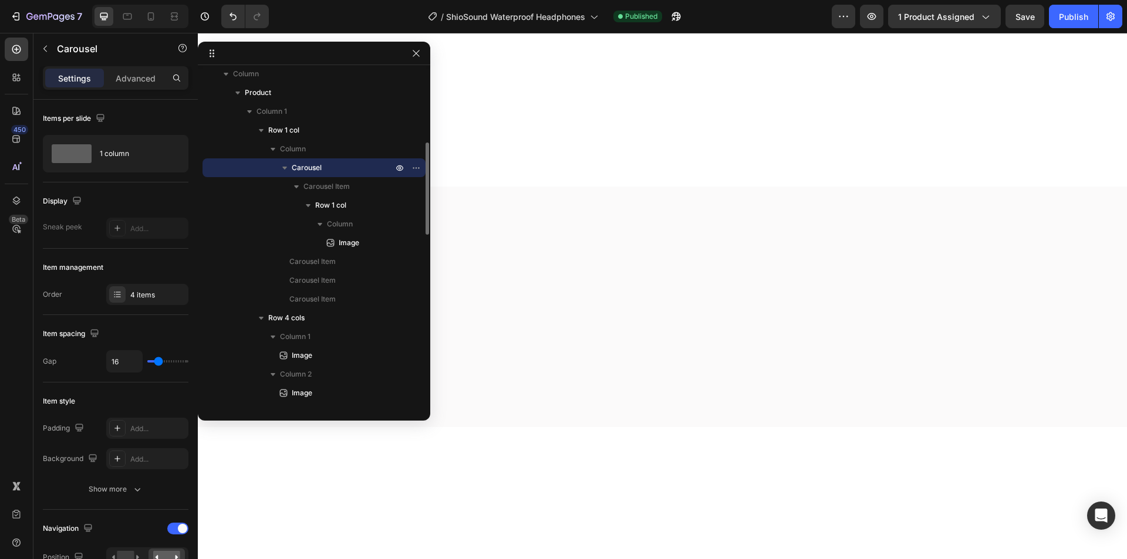
scroll to position [3647, 0]
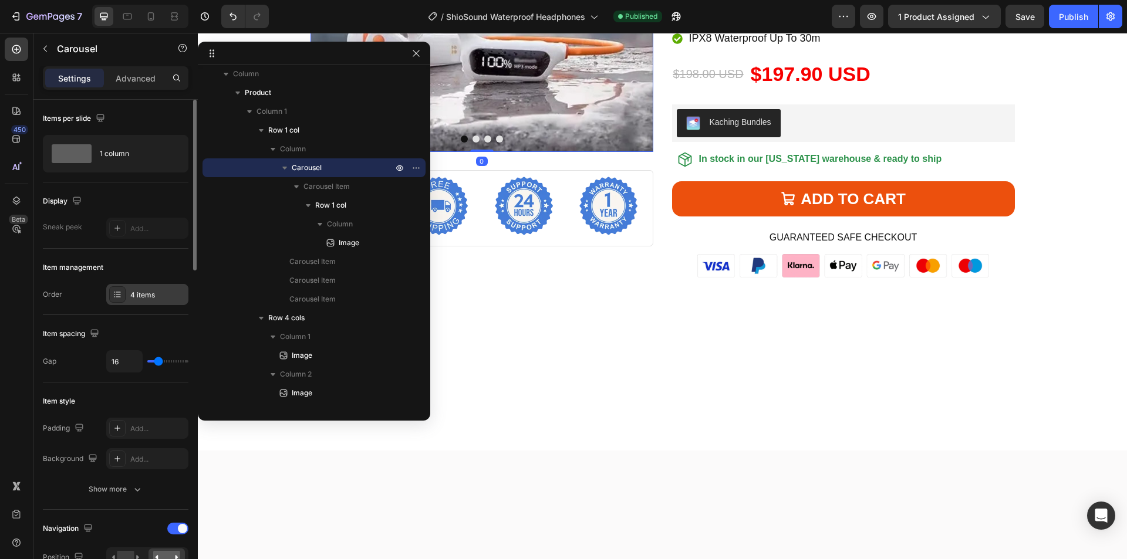
click at [156, 284] on div "4 items" at bounding box center [147, 294] width 82 height 21
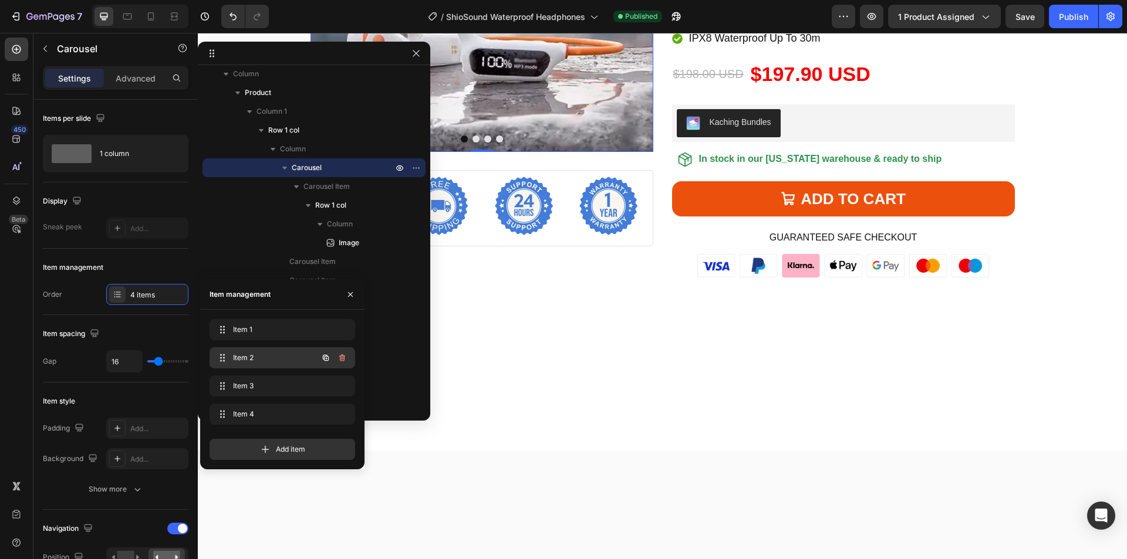
click at [241, 361] on span "Item 2" at bounding box center [266, 358] width 66 height 11
click at [251, 361] on span "Item 2" at bounding box center [266, 358] width 66 height 11
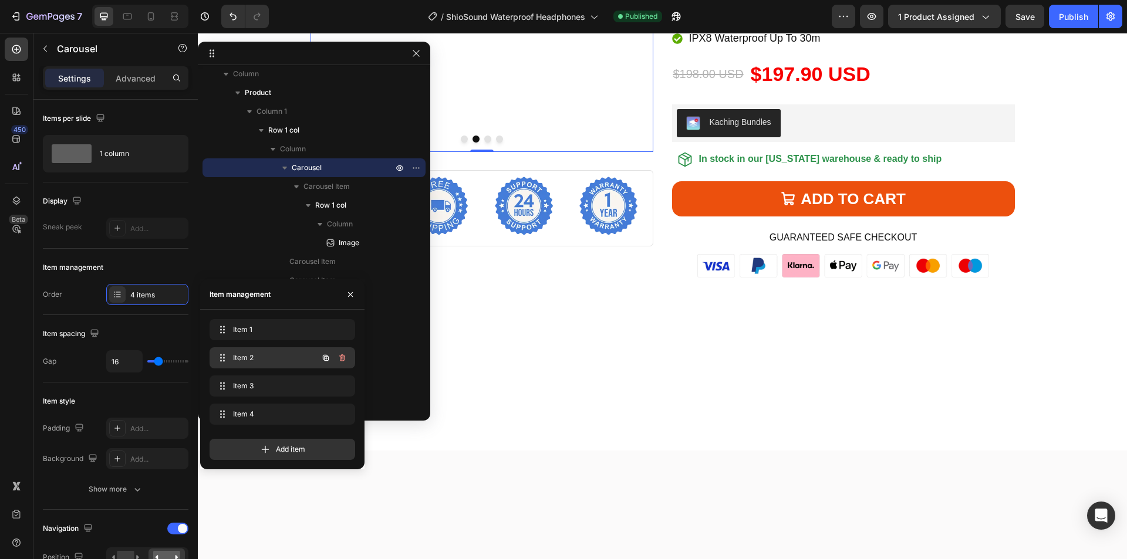
click at [255, 359] on span "Item 2" at bounding box center [266, 358] width 66 height 11
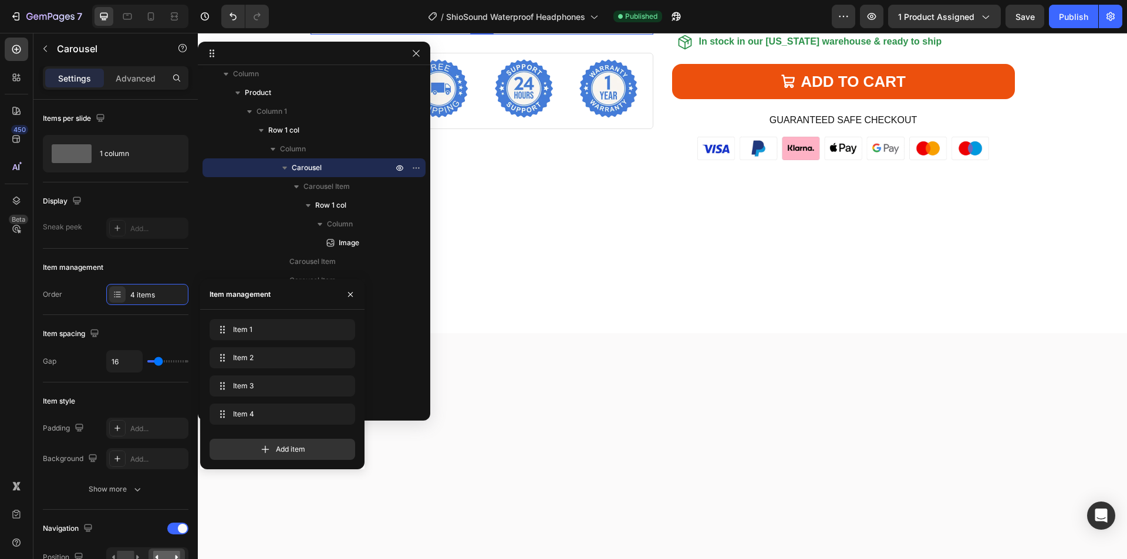
scroll to position [3824, 0]
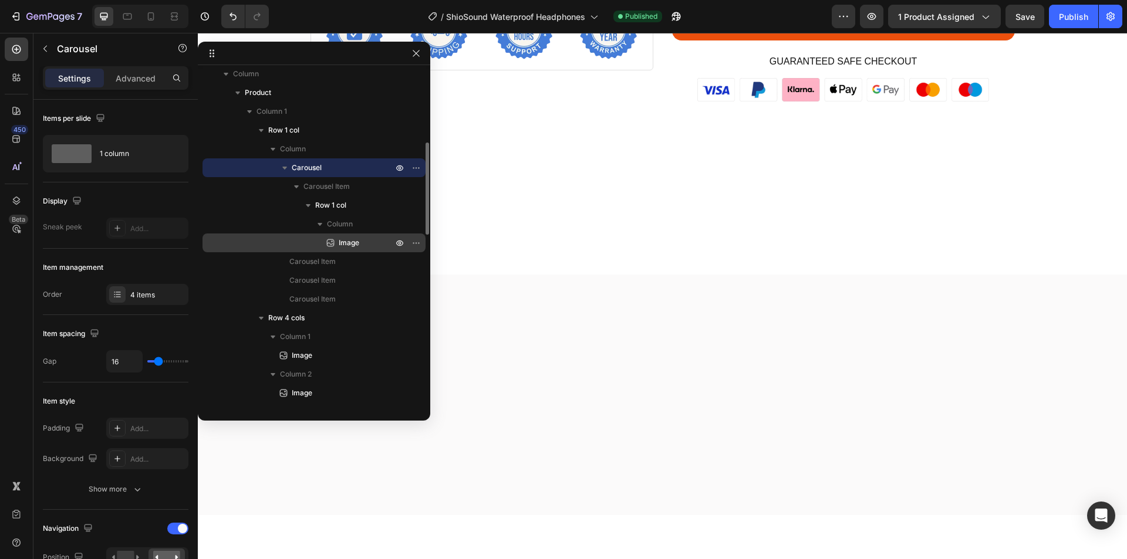
click at [362, 241] on p "Image" at bounding box center [353, 243] width 56 height 12
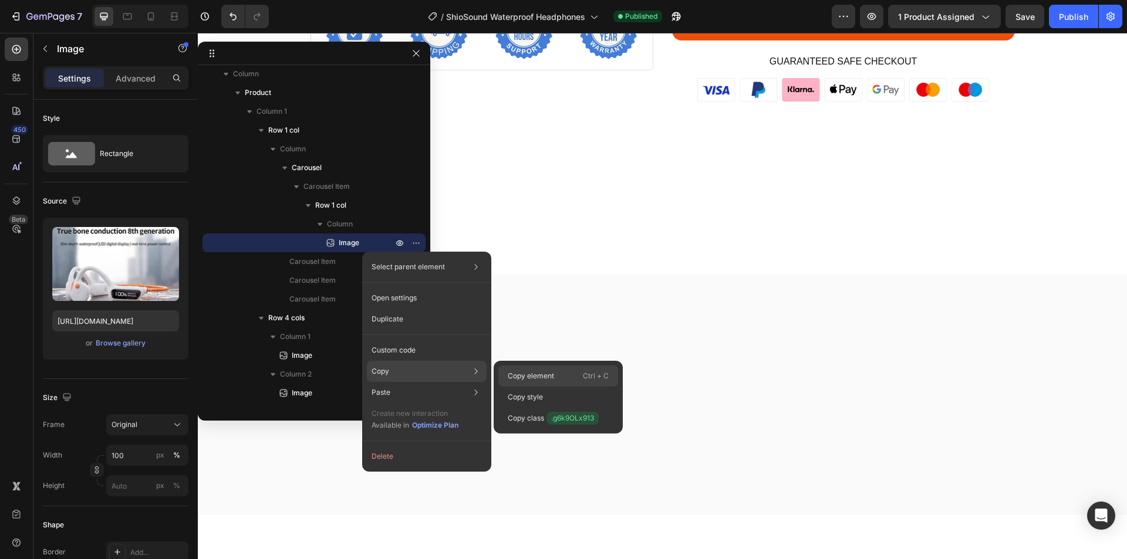
click at [578, 380] on div "Copy element Ctrl + C" at bounding box center [558, 376] width 120 height 21
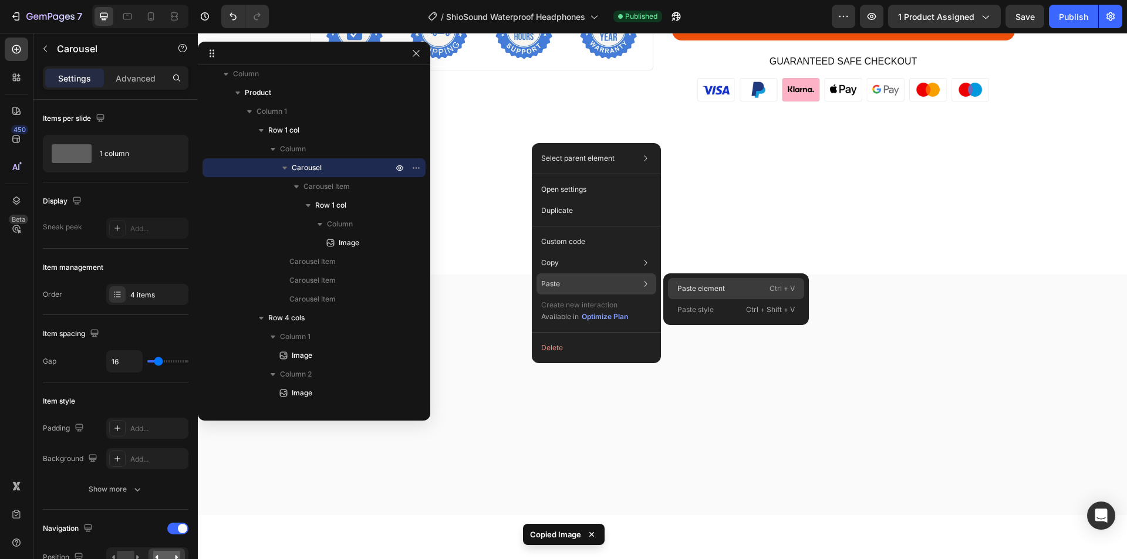
drag, startPoint x: 702, startPoint y: 286, endPoint x: 497, endPoint y: 256, distance: 207.0
click at [702, 286] on p "Paste element" at bounding box center [701, 288] width 48 height 11
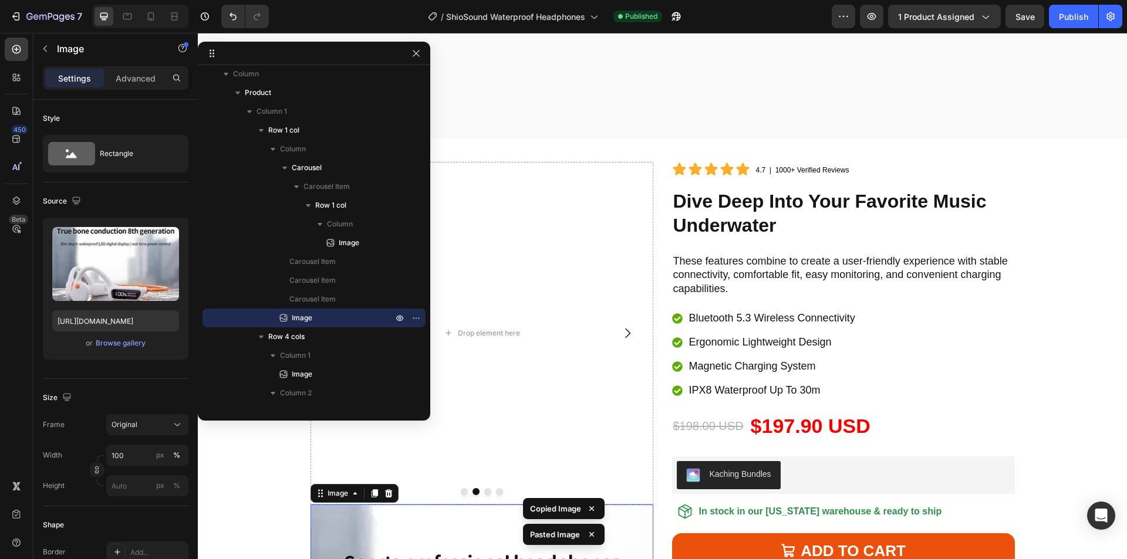
scroll to position [4254, 0]
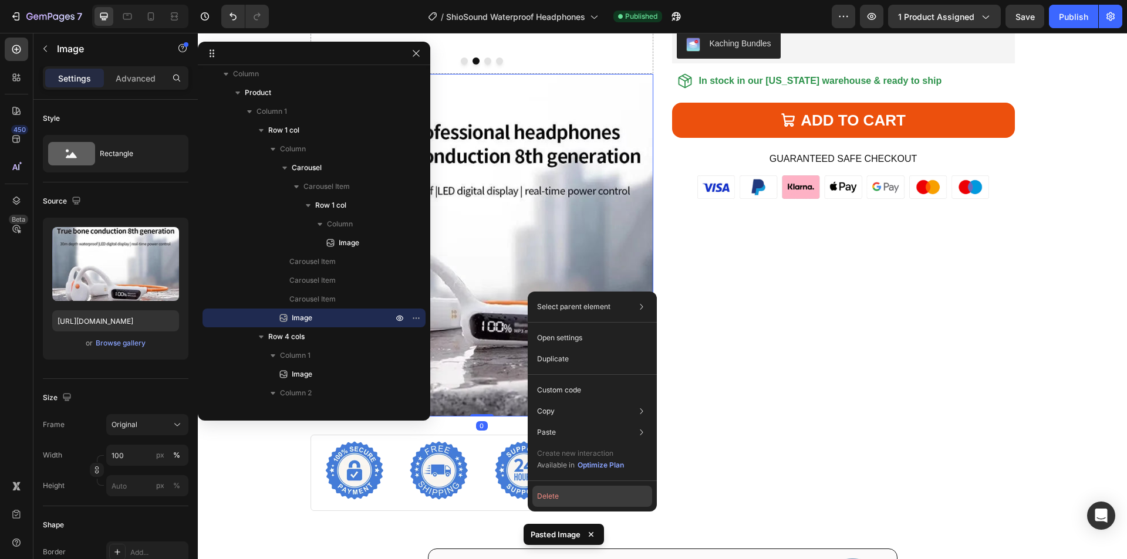
click at [592, 502] on button "Delete" at bounding box center [592, 496] width 120 height 21
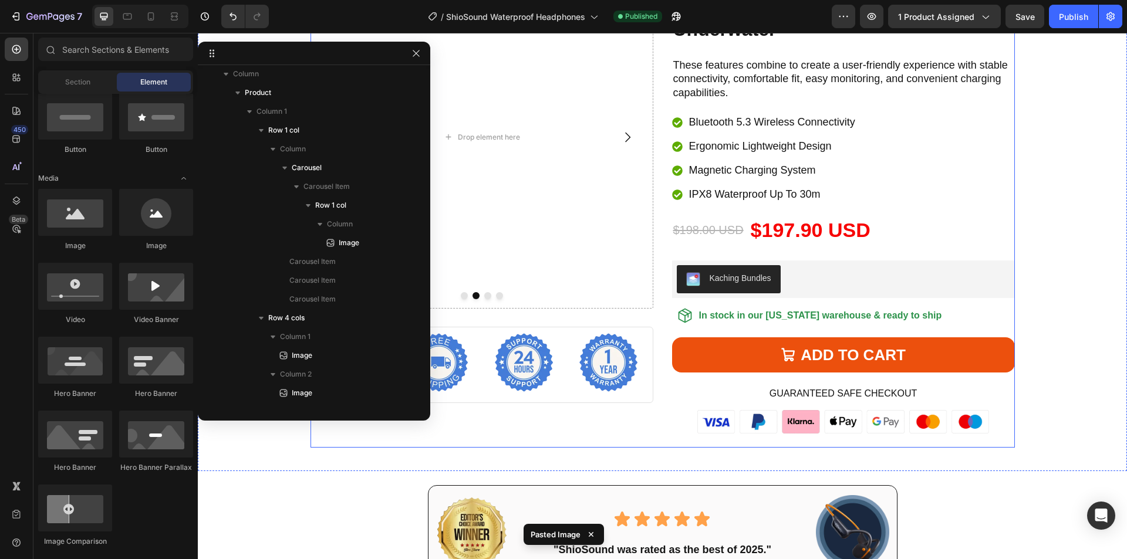
scroll to position [3961, 0]
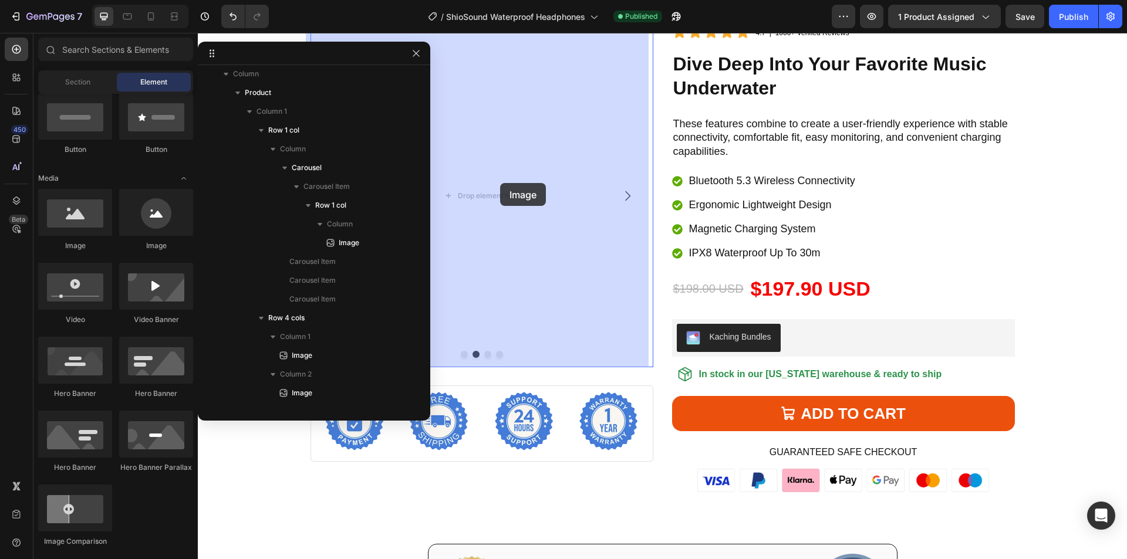
drag, startPoint x: 599, startPoint y: 233, endPoint x: 500, endPoint y: 183, distance: 110.5
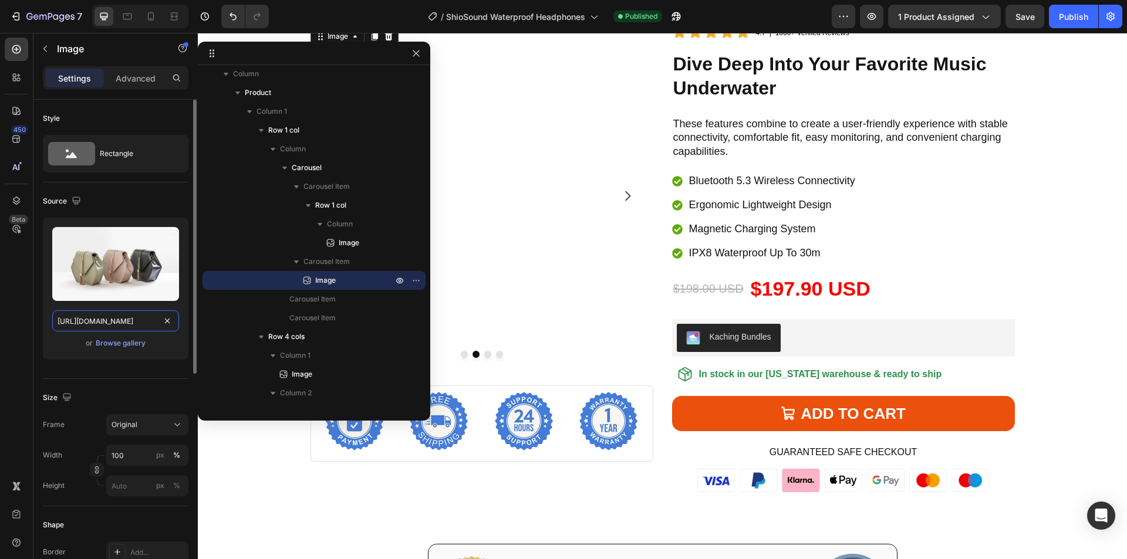
click at [126, 321] on input "[URL][DOMAIN_NAME]" at bounding box center [115, 320] width 127 height 21
paste input "0956/1155/2027/files/Shiosound-xxx.webp?v=1758881776"
click at [132, 323] on input "[URL][DOMAIN_NAME]" at bounding box center [115, 320] width 127 height 21
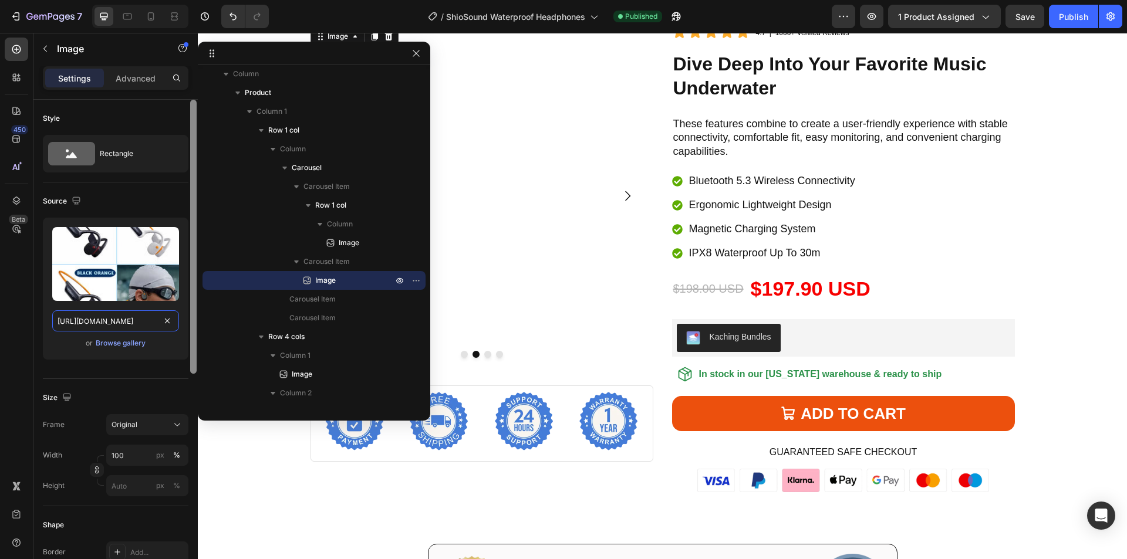
drag, startPoint x: 107, startPoint y: 324, endPoint x: 192, endPoint y: 322, distance: 85.7
click at [192, 322] on div "Style Rectangle Source Upload Image [URL][DOMAIN_NAME] or Browse gallery Size F…" at bounding box center [115, 346] width 164 height 493
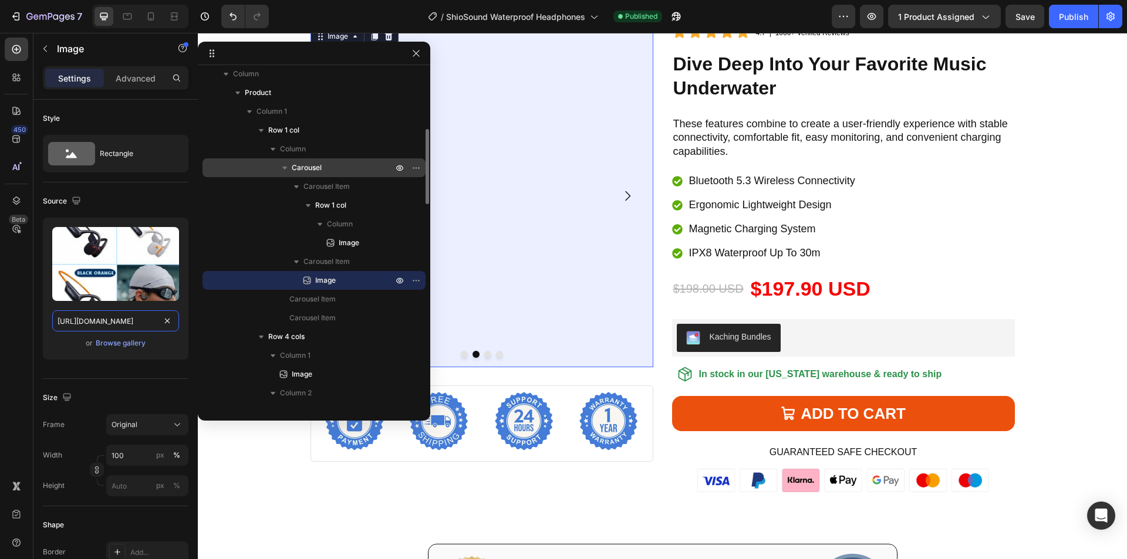
type input "[URL][DOMAIN_NAME]"
click at [329, 166] on p "Carousel" at bounding box center [343, 168] width 103 height 12
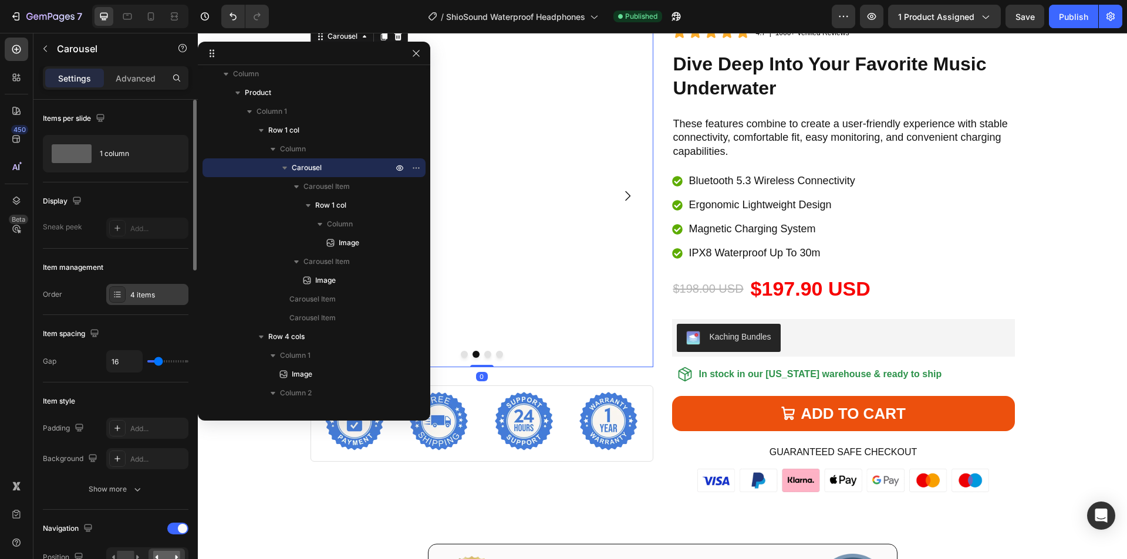
click at [143, 300] on div "4 items" at bounding box center [157, 295] width 55 height 11
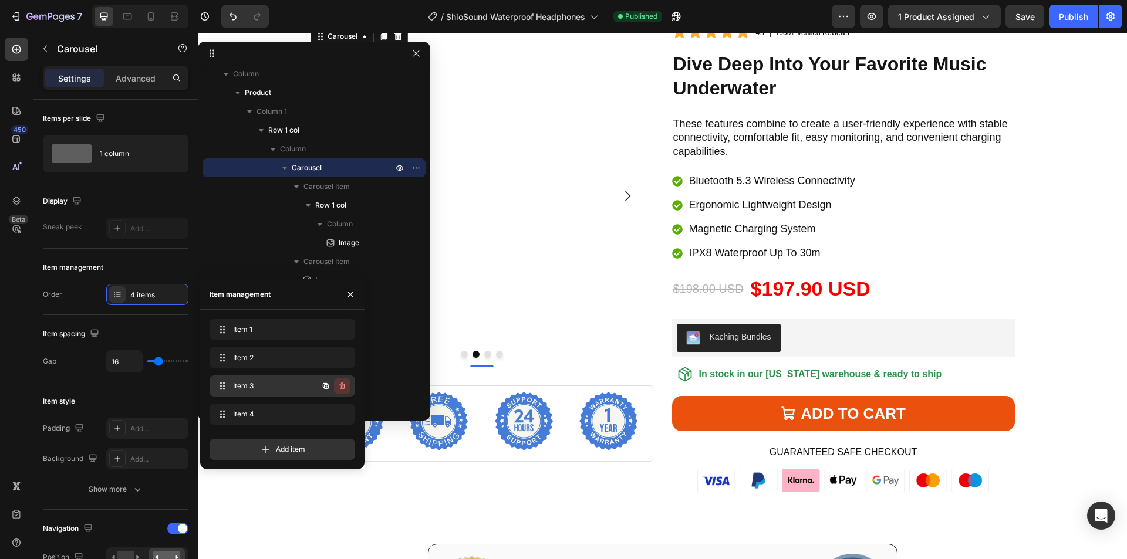
click at [340, 383] on icon "button" at bounding box center [341, 385] width 9 height 9
click at [340, 385] on div "Delete" at bounding box center [334, 386] width 22 height 11
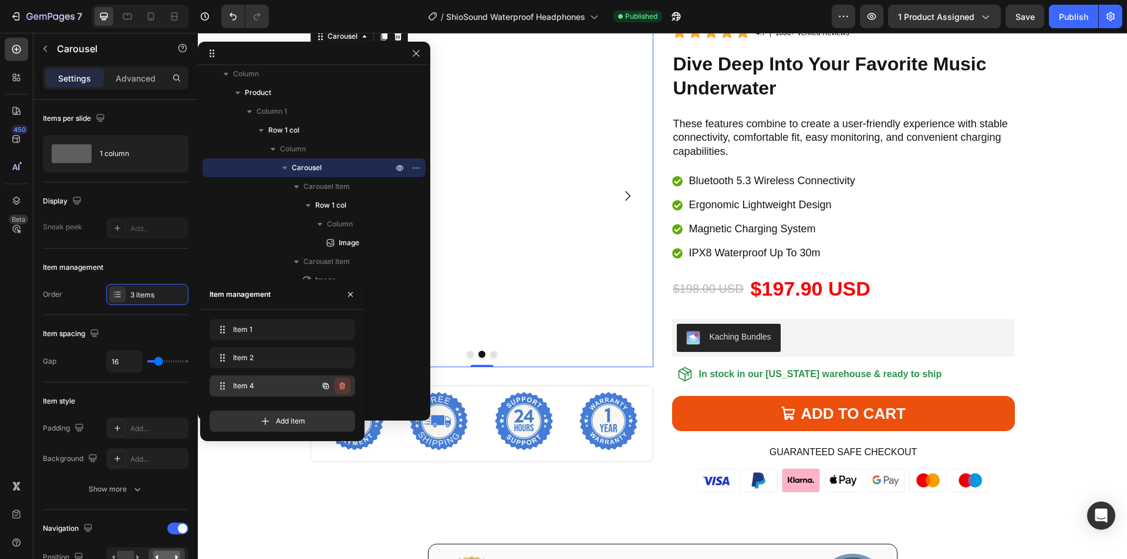
click at [342, 384] on icon "button" at bounding box center [341, 385] width 9 height 9
click at [339, 386] on div "Delete" at bounding box center [334, 386] width 22 height 11
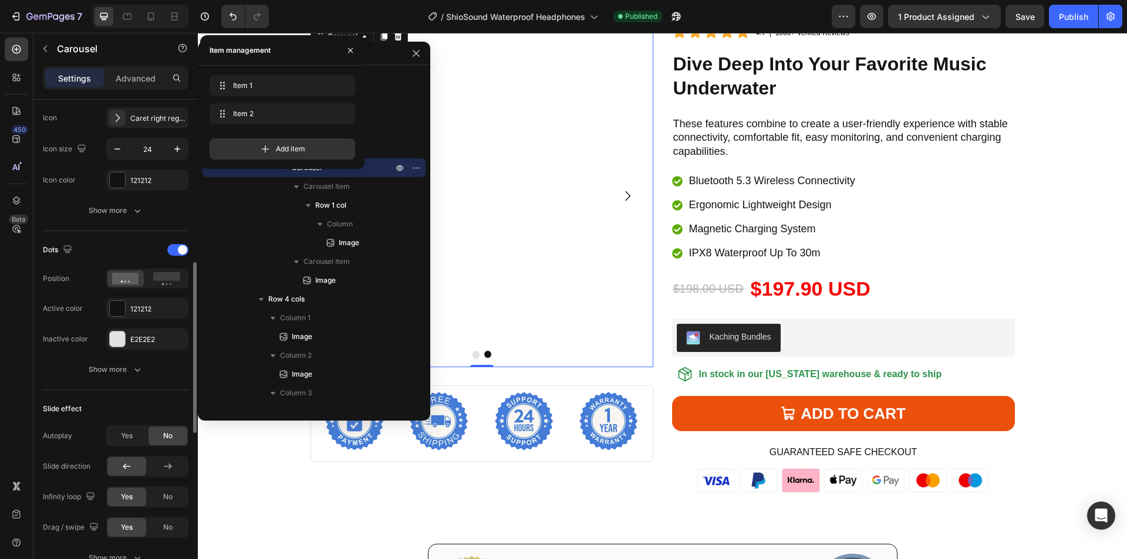
scroll to position [646, 0]
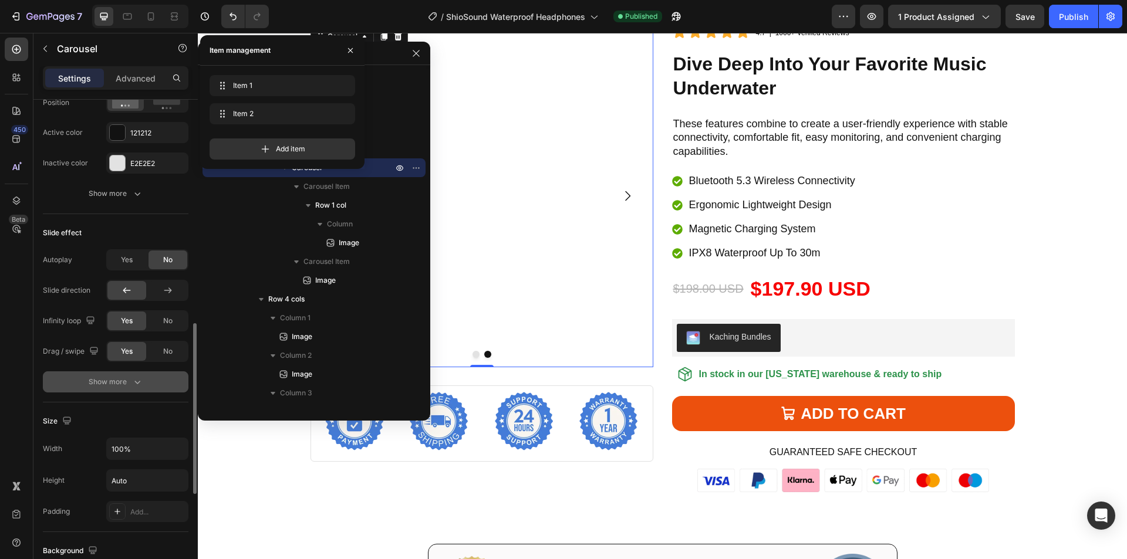
click at [126, 377] on div "Show more" at bounding box center [116, 382] width 55 height 12
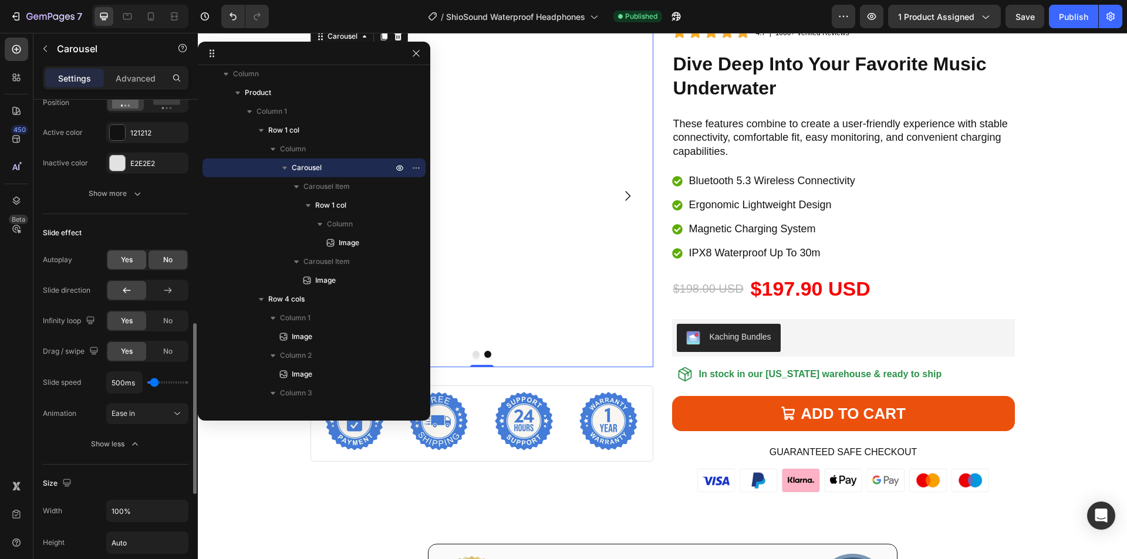
click at [126, 257] on span "Yes" at bounding box center [127, 260] width 12 height 11
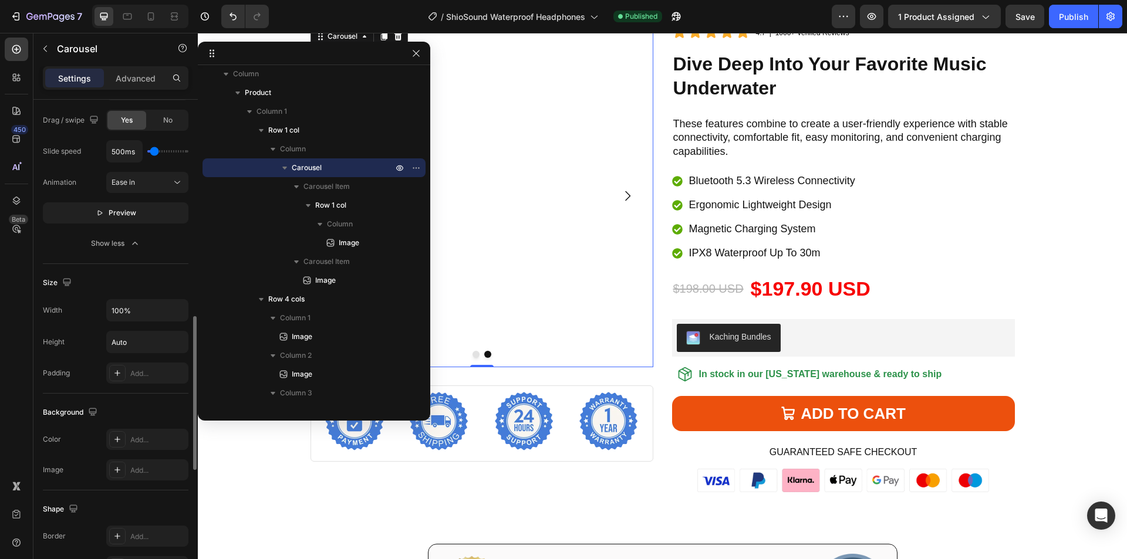
scroll to position [998, 0]
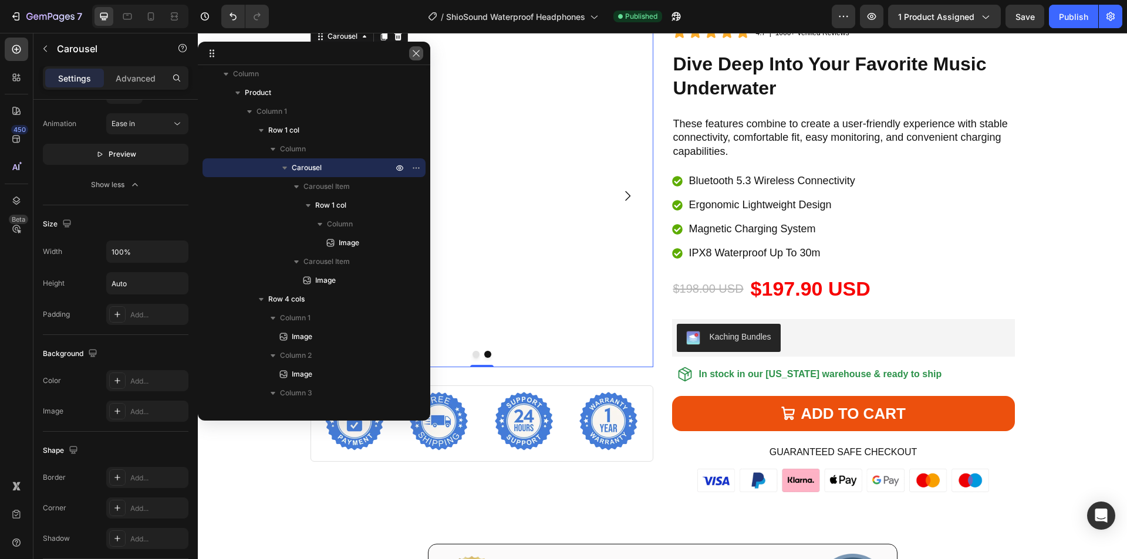
click at [418, 54] on icon "button" at bounding box center [415, 53] width 9 height 9
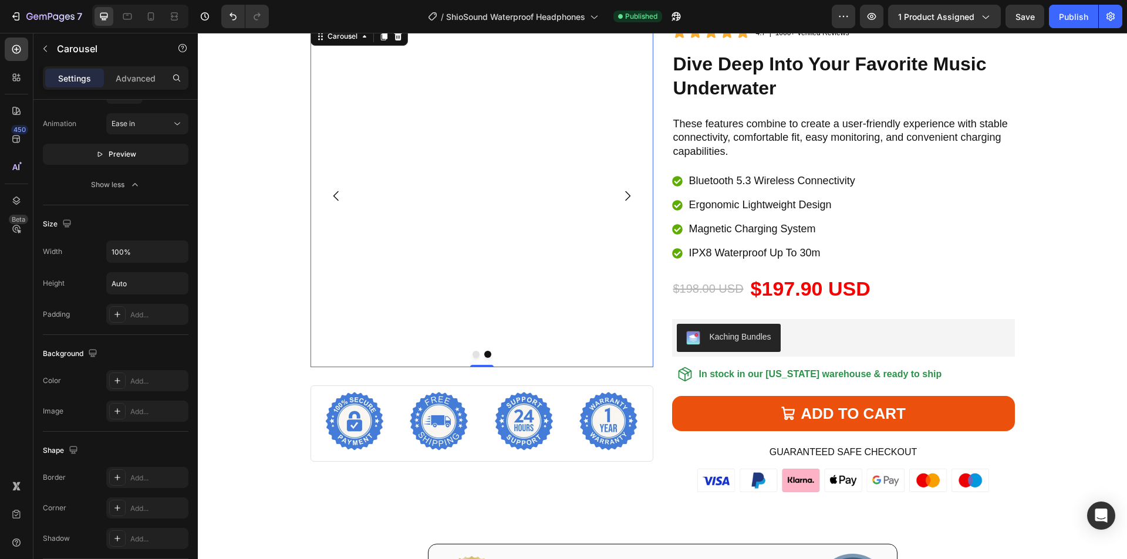
click at [329, 195] on icon "Carousel Back Arrow" at bounding box center [336, 196] width 14 height 14
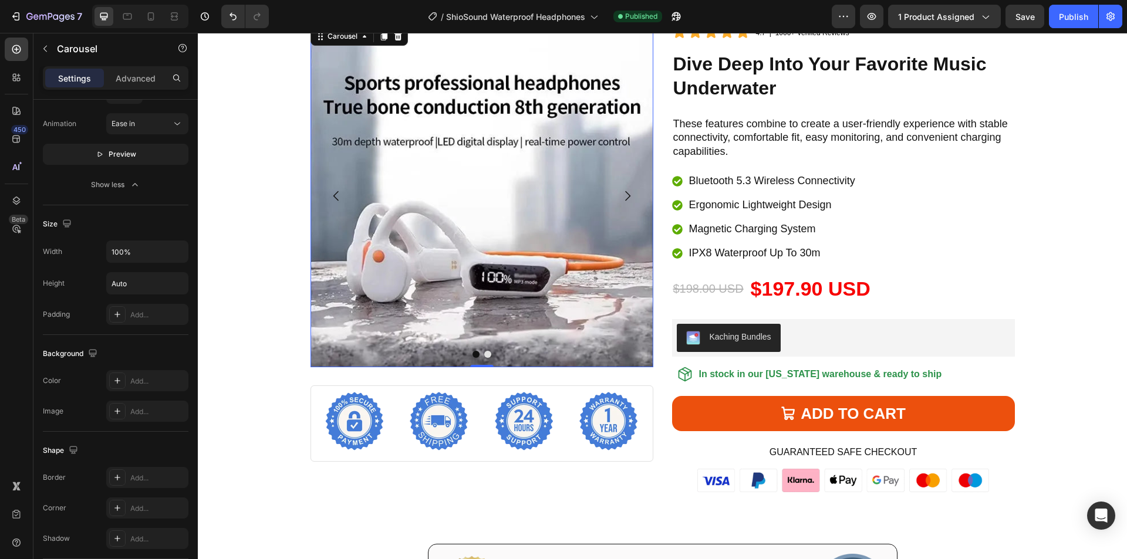
click at [624, 201] on icon "Carousel Next Arrow" at bounding box center [627, 196] width 14 height 14
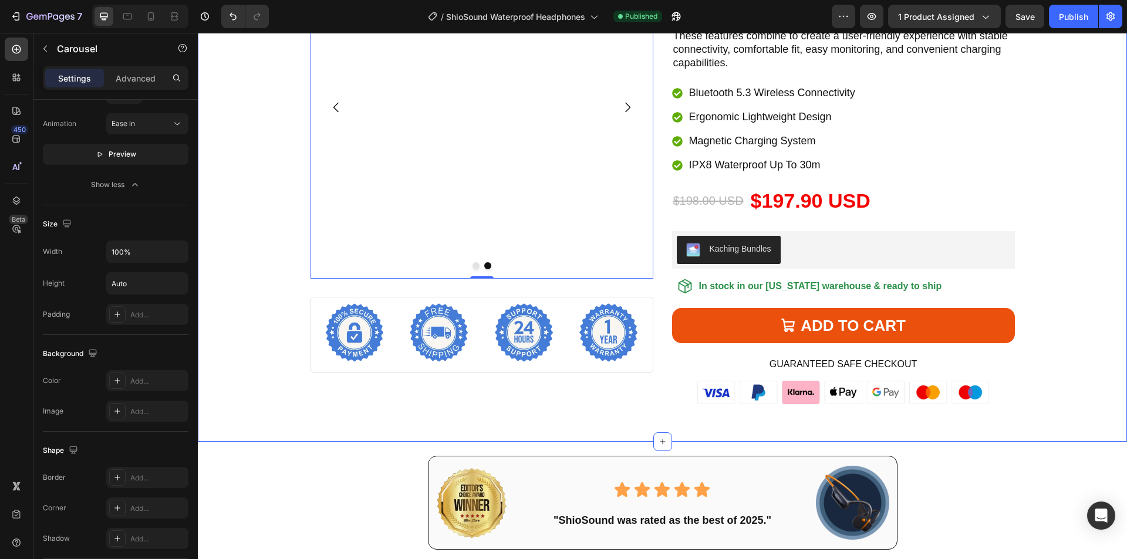
scroll to position [3667, 0]
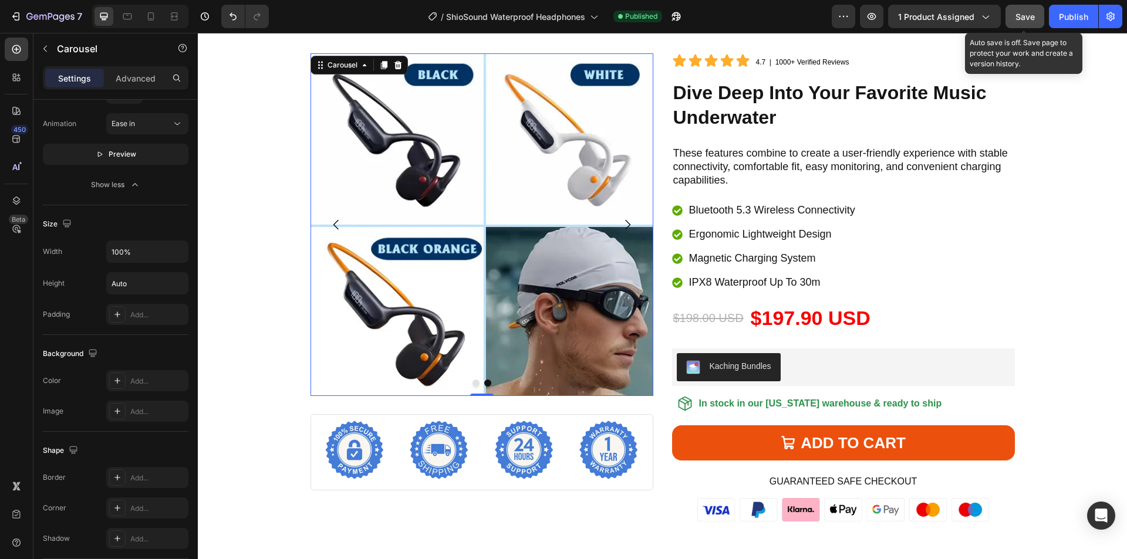
click at [1024, 19] on span "Save" at bounding box center [1024, 17] width 19 height 10
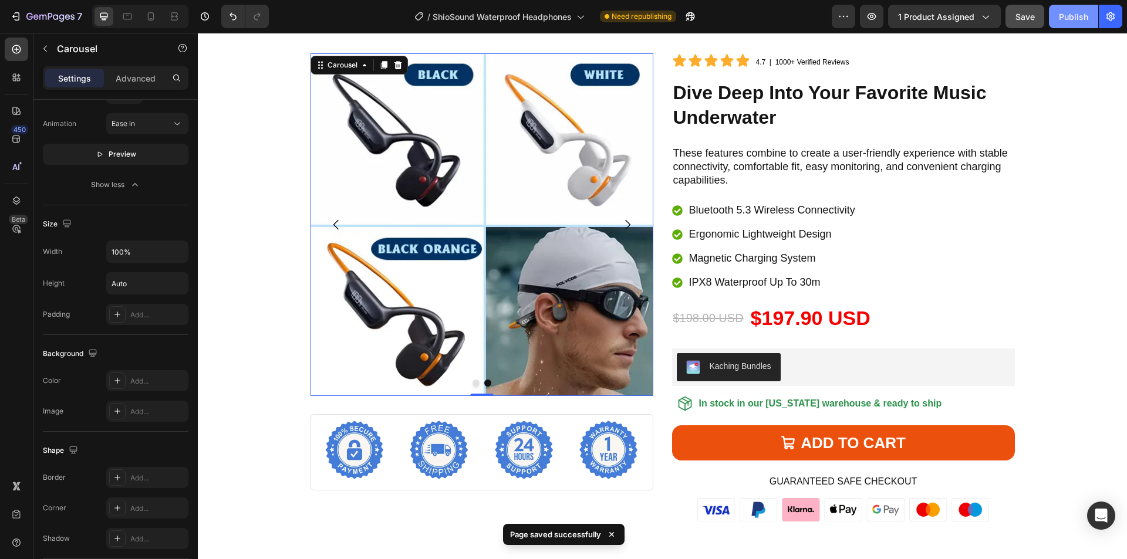
click at [1068, 15] on div "Publish" at bounding box center [1073, 17] width 29 height 12
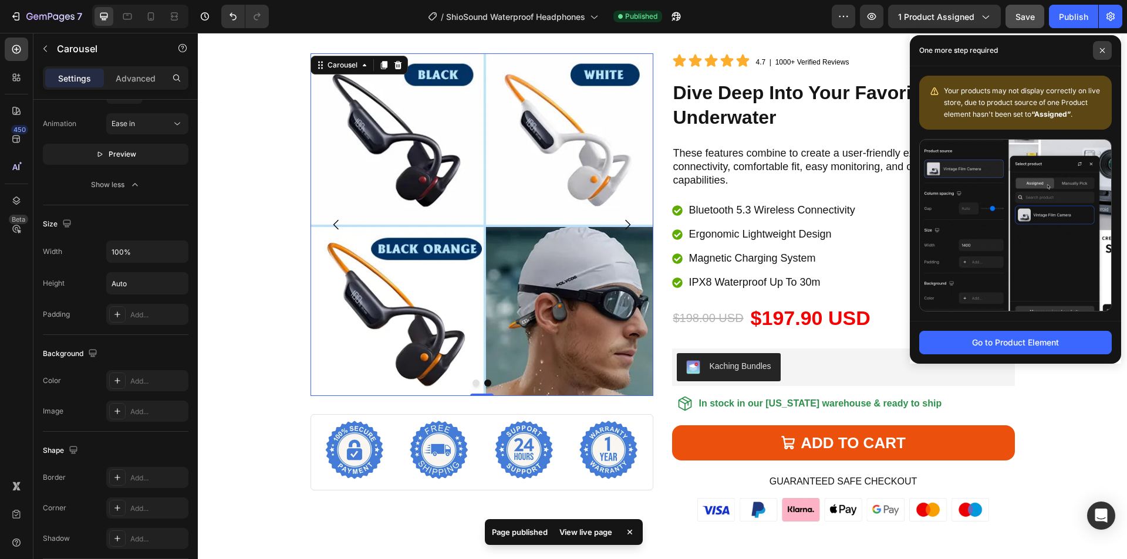
click at [1102, 51] on icon at bounding box center [1102, 51] width 6 height 6
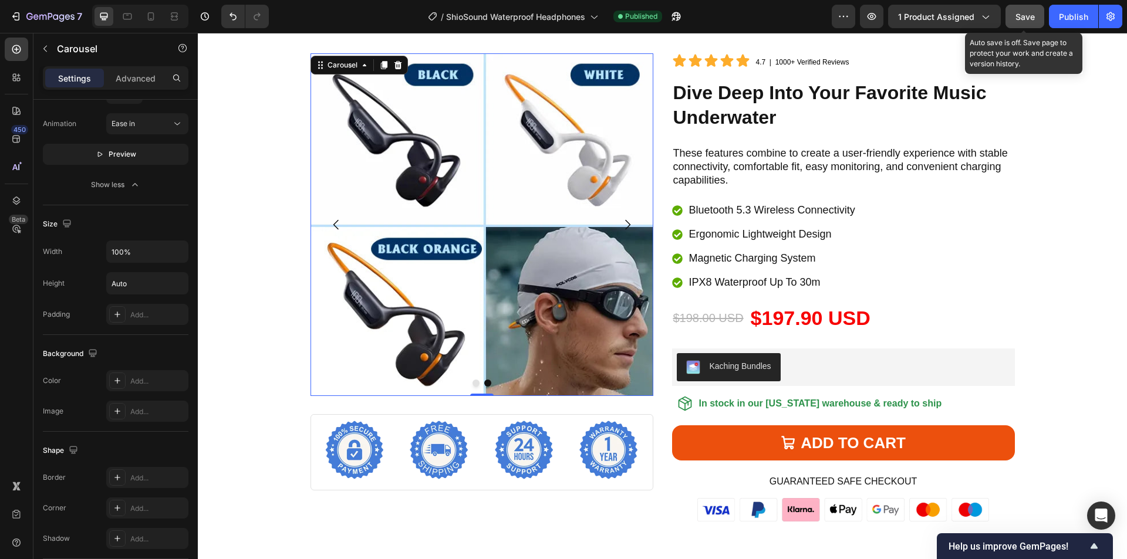
click at [1035, 26] on button "Save" at bounding box center [1024, 16] width 39 height 23
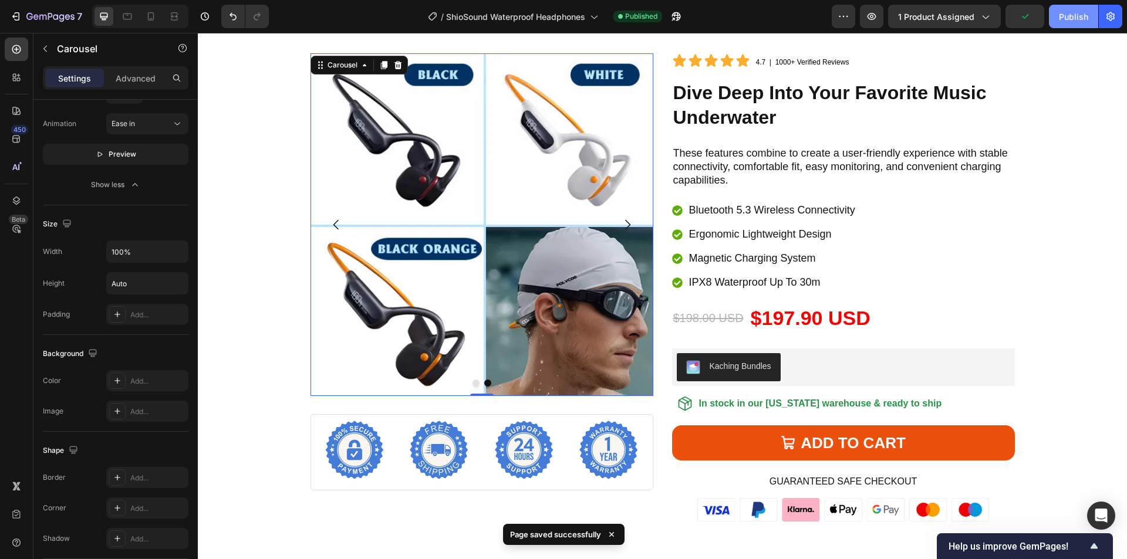
click at [1075, 19] on div "Publish" at bounding box center [1073, 17] width 29 height 12
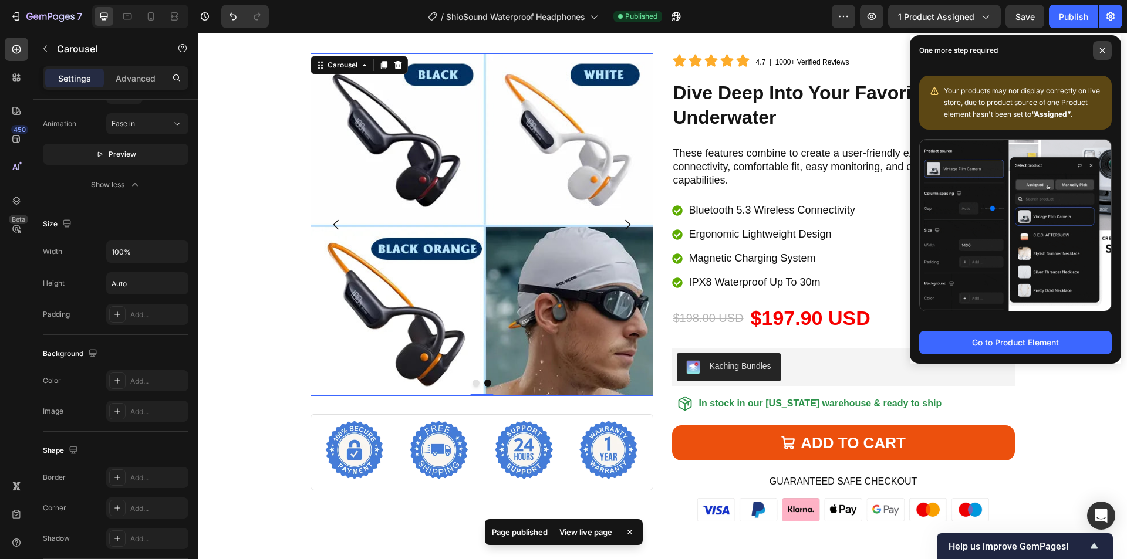
click at [1101, 44] on span at bounding box center [1102, 50] width 19 height 19
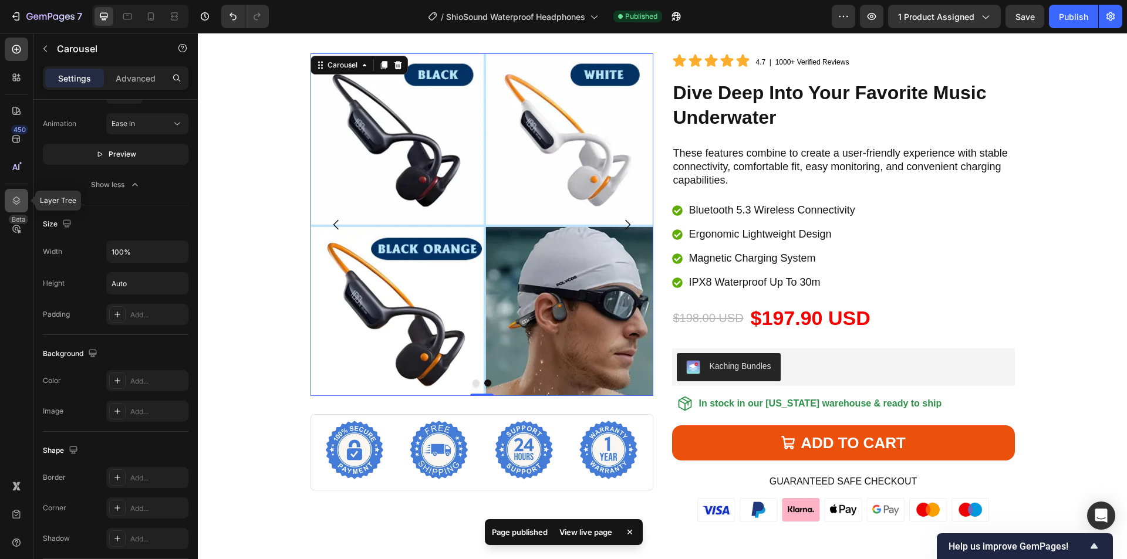
click at [11, 200] on icon at bounding box center [17, 201] width 12 height 12
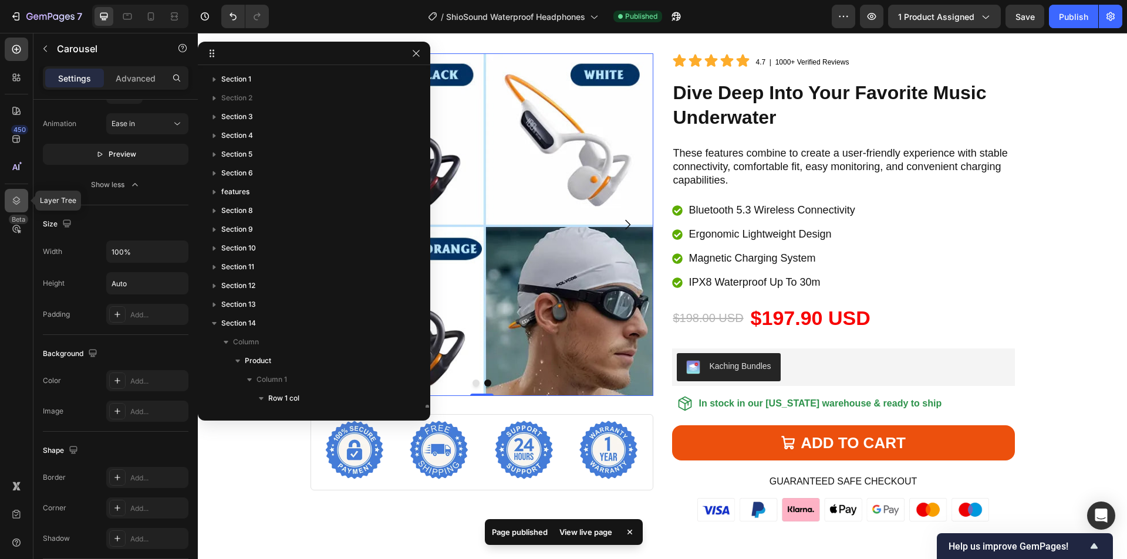
scroll to position [207, 0]
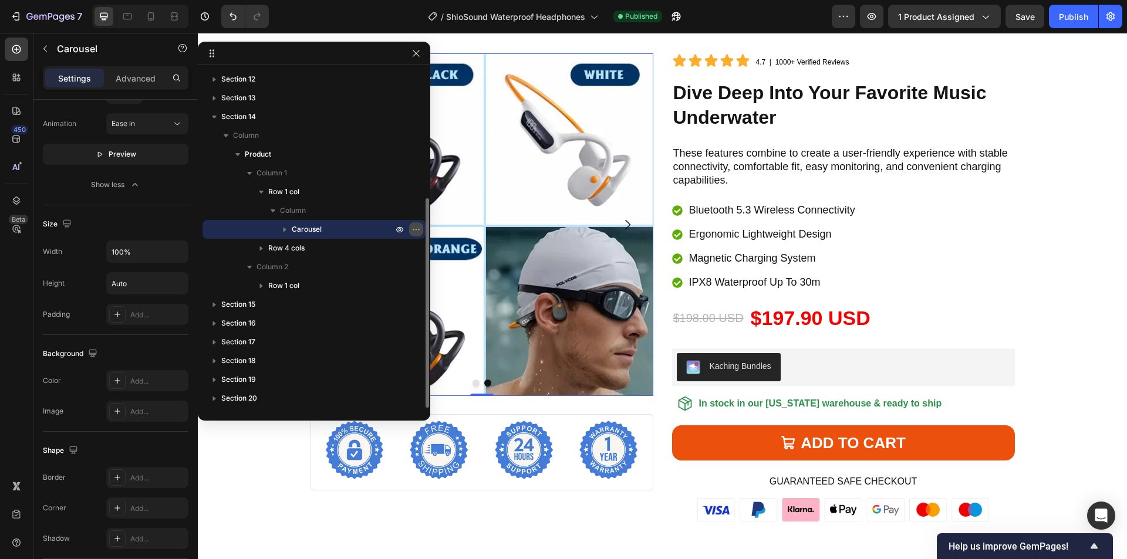
click at [413, 226] on icon "button" at bounding box center [415, 229] width 9 height 9
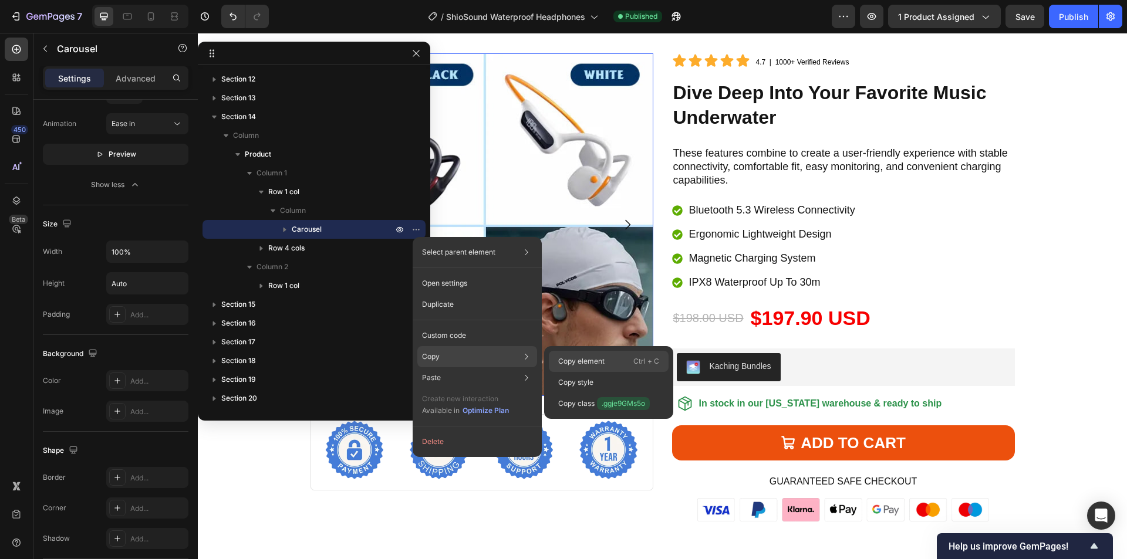
click at [589, 357] on p "Copy element" at bounding box center [581, 361] width 46 height 11
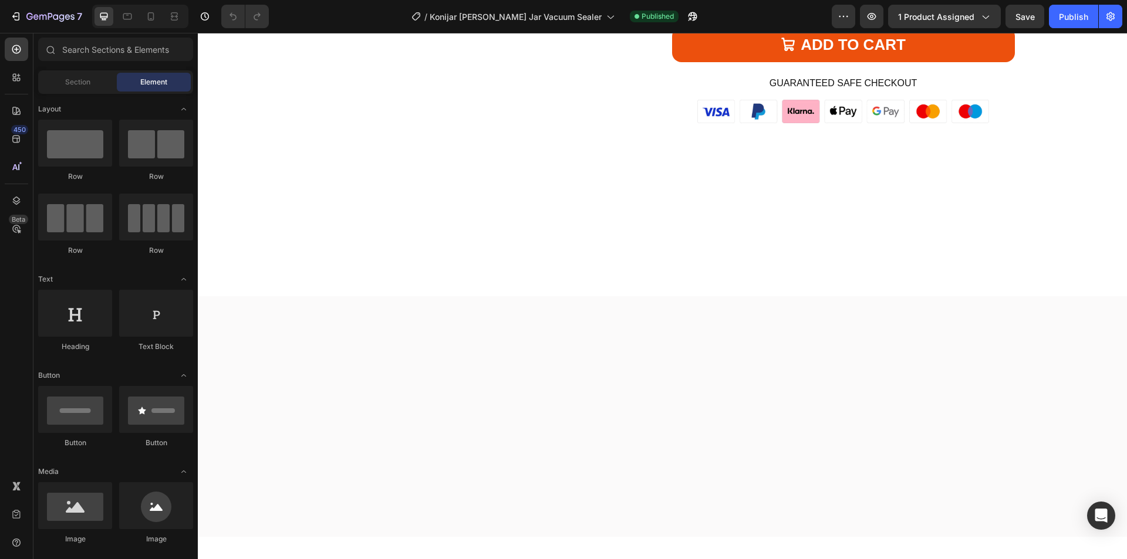
scroll to position [3991, 0]
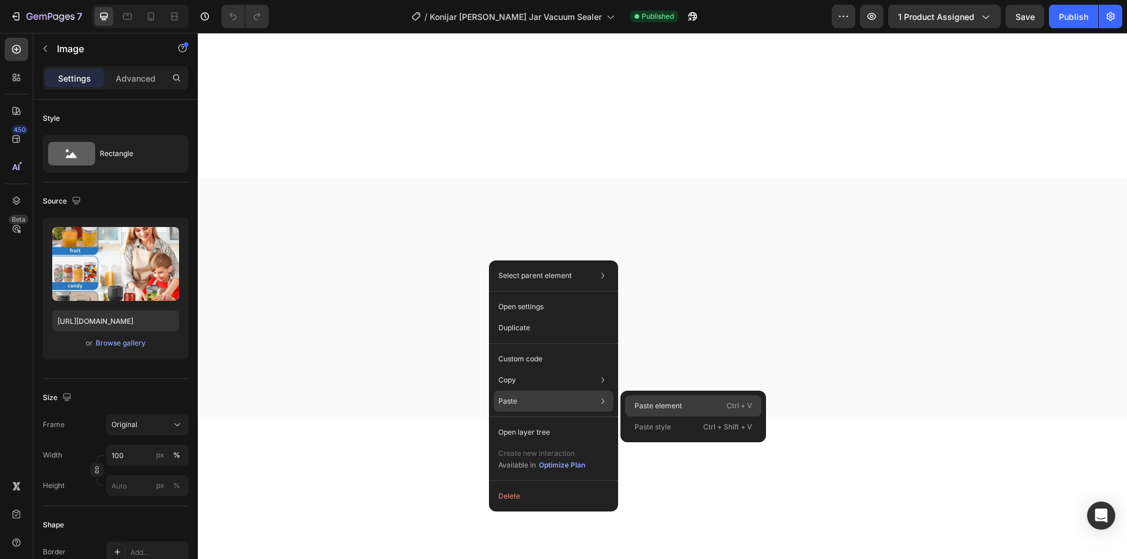
drag, startPoint x: 683, startPoint y: 407, endPoint x: 278, endPoint y: 264, distance: 428.8
click at [683, 407] on div "Paste element Ctrl + V" at bounding box center [693, 406] width 136 height 21
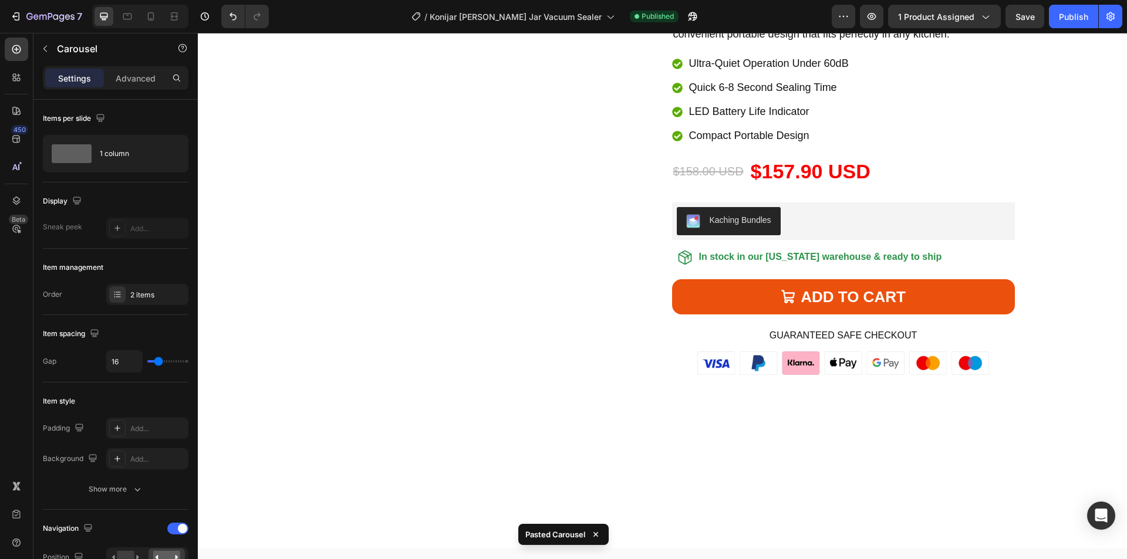
scroll to position [4131, 0]
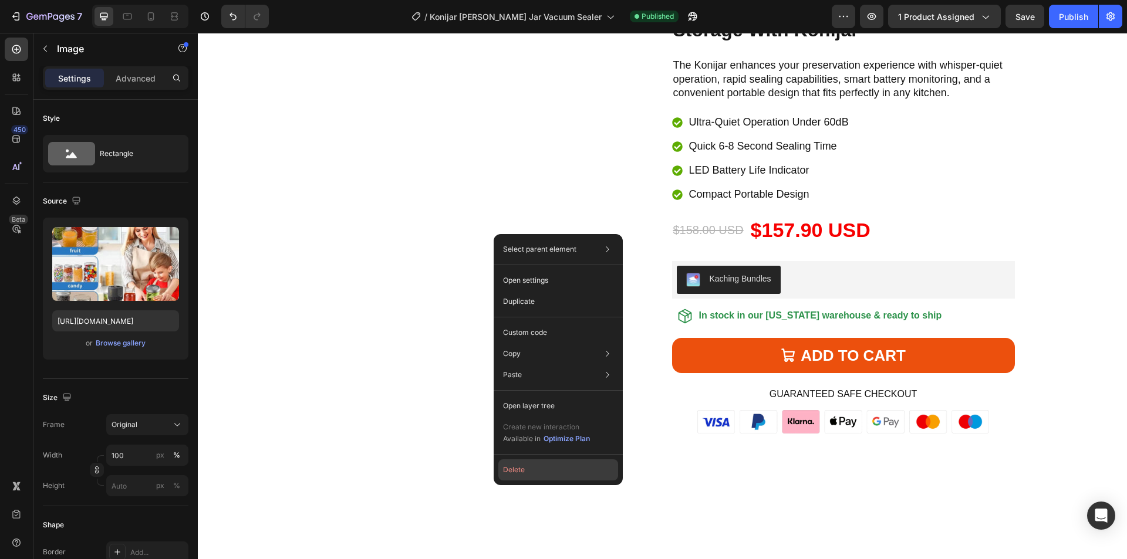
drag, startPoint x: 524, startPoint y: 468, endPoint x: 326, endPoint y: 434, distance: 200.7
click at [524, 468] on button "Delete" at bounding box center [558, 470] width 120 height 21
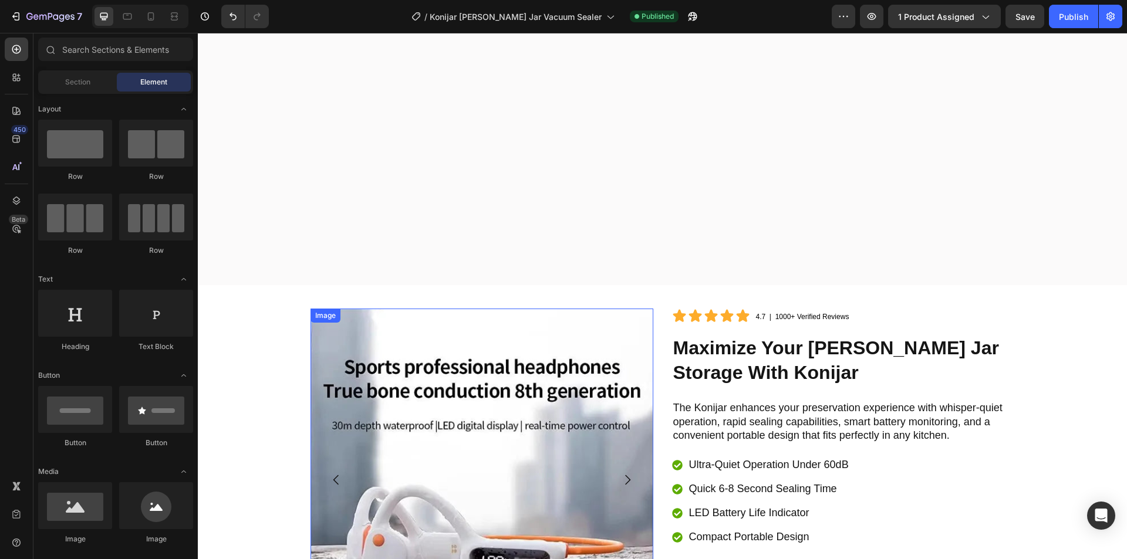
scroll to position [4023, 0]
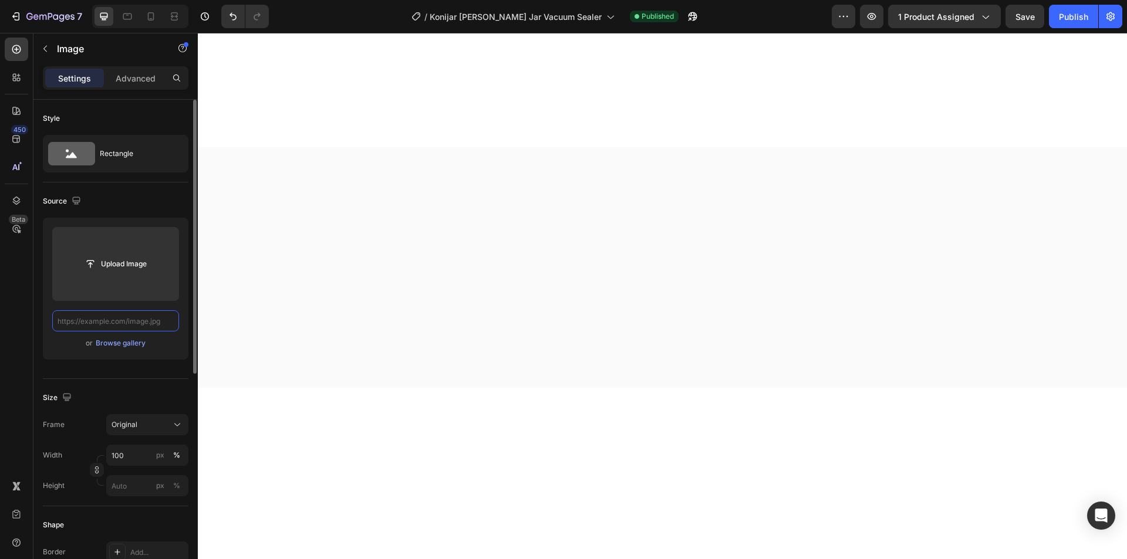
scroll to position [0, 0]
paste input "https://cdn.shopify.com/s/files/1/0956/1155/2027/files/Konijar-abcz.webp?v=1758…"
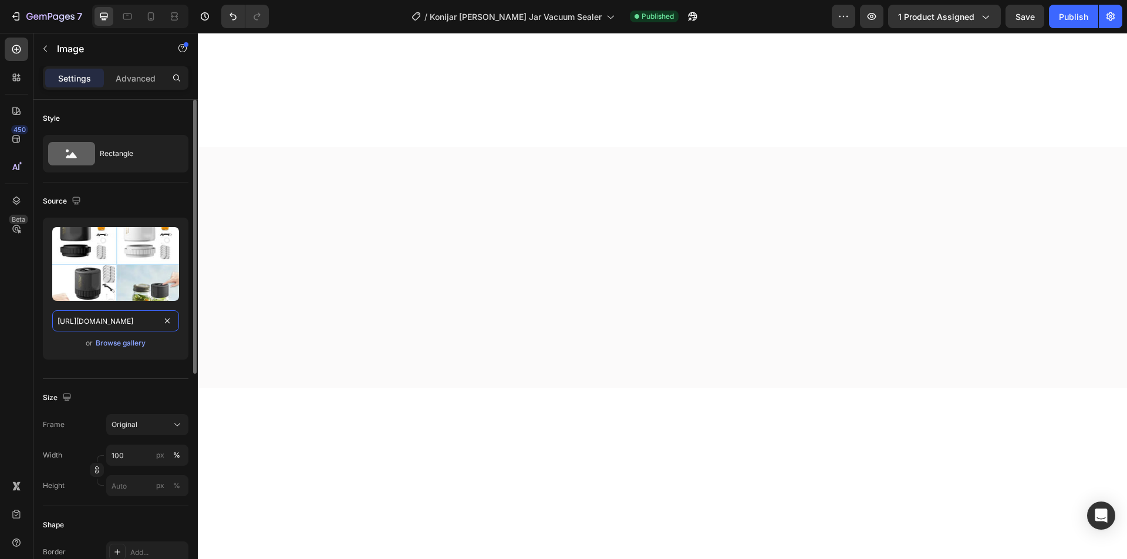
scroll to position [0, 200]
drag, startPoint x: 303, startPoint y: 354, endPoint x: 210, endPoint y: 322, distance: 98.7
type input "https://cdn.shopify.com/s/files/1/0956/1155/2027/files/Konijar-abcz.webp"
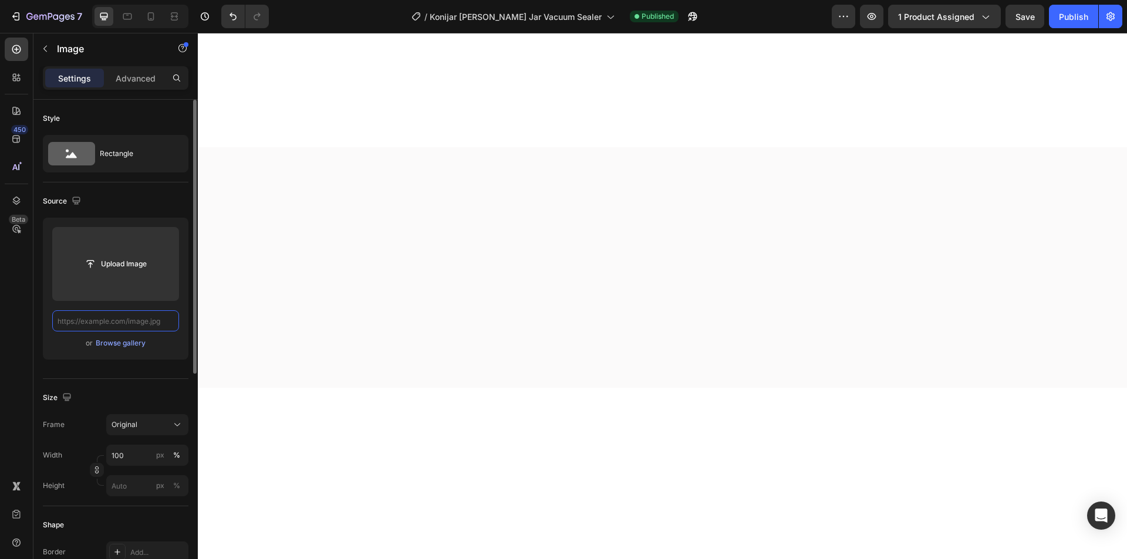
scroll to position [0, 0]
paste input "https://cdn.shopify.com/s/files/1/0956/1155/2027/files/konijar-12.webp?v=175886…"
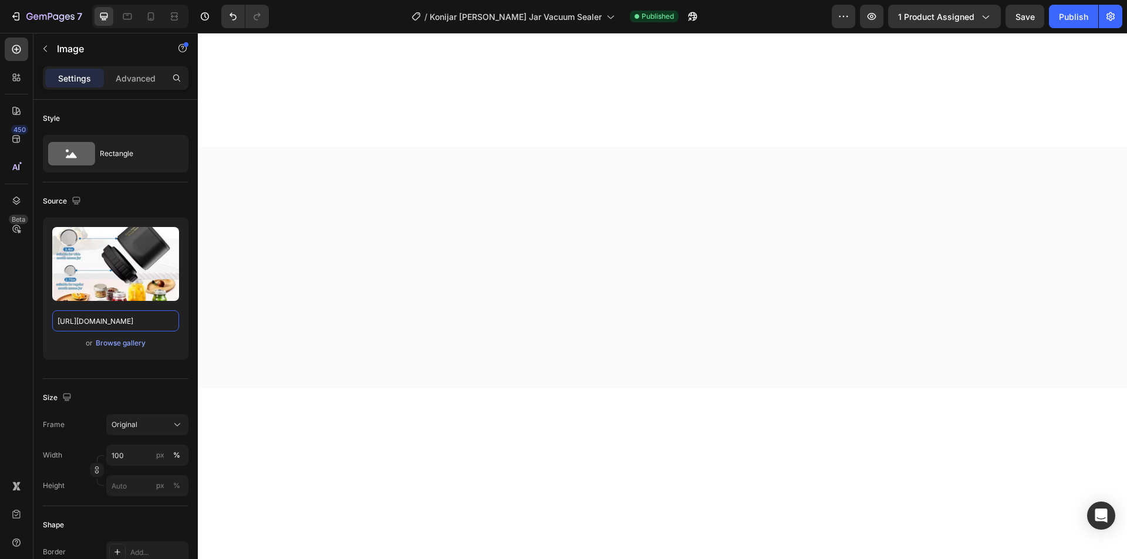
scroll to position [0, 189]
drag, startPoint x: 300, startPoint y: 353, endPoint x: 218, endPoint y: 323, distance: 88.2
type input "https://cdn.shopify.com/s/files/1/0956/1155/2027/files/konijar-12.webp"
click at [120, 322] on input "https://cdn.shopify.com/s/files/1/0956/1155/2027/files/konijar-12.webp" at bounding box center [115, 320] width 127 height 21
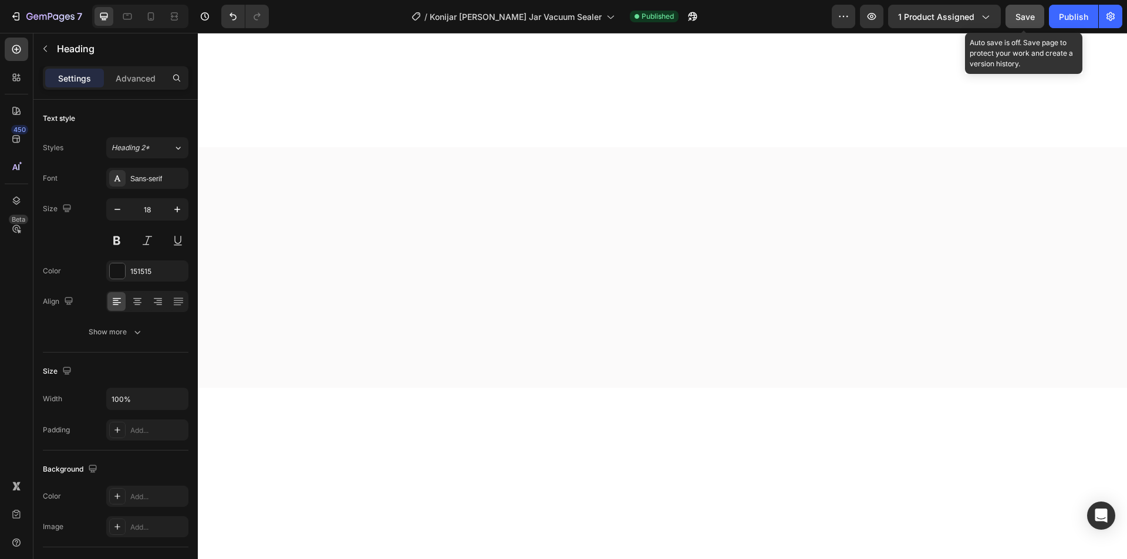
click at [1029, 15] on span "Save" at bounding box center [1024, 17] width 19 height 10
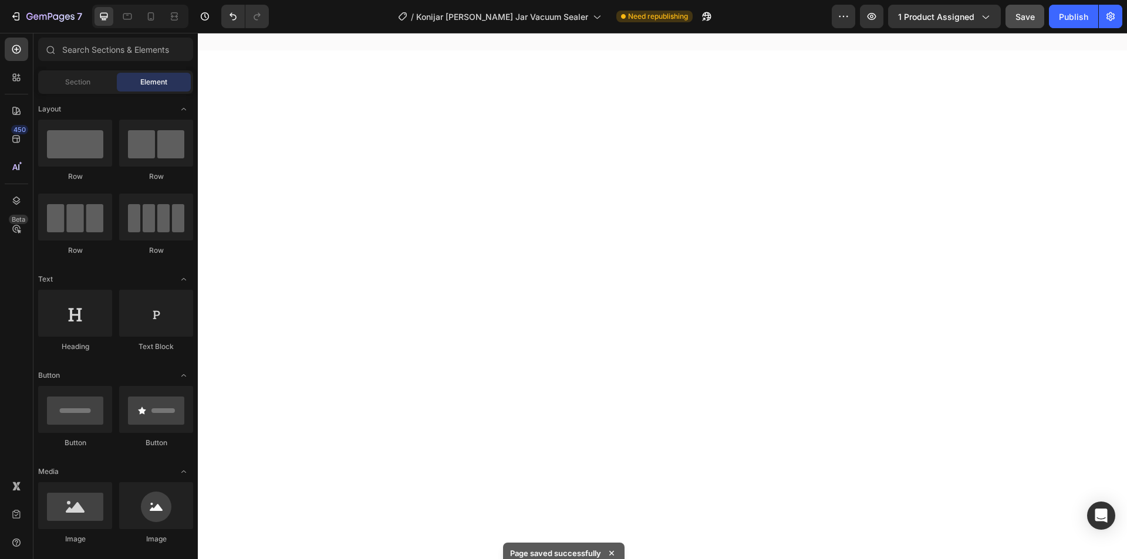
scroll to position [0, 0]
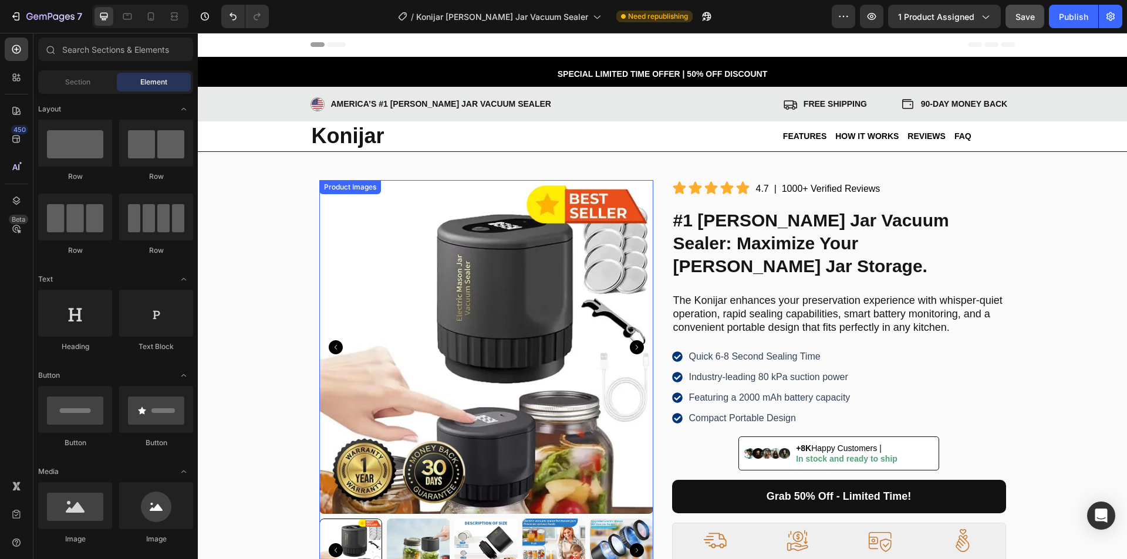
click at [577, 261] on img at bounding box center [486, 347] width 334 height 334
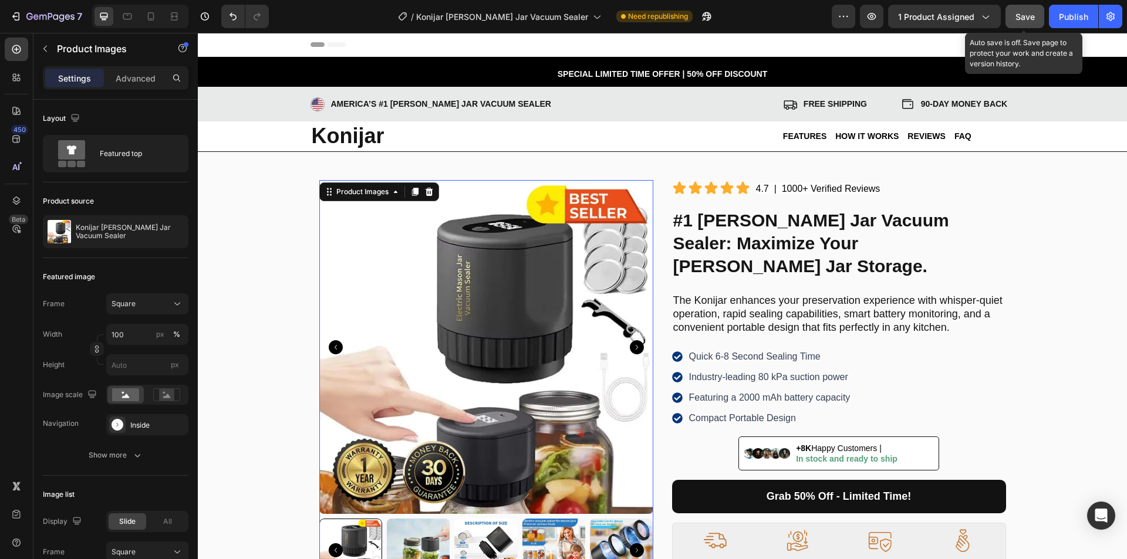
click at [1024, 13] on span "Save" at bounding box center [1024, 17] width 19 height 10
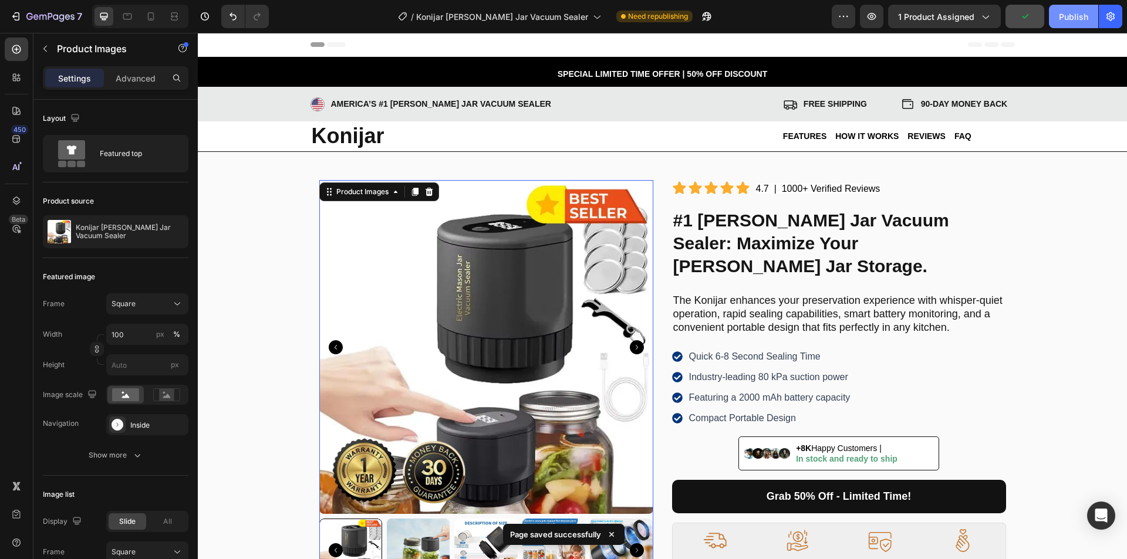
click at [1063, 15] on div "Publish" at bounding box center [1073, 17] width 29 height 12
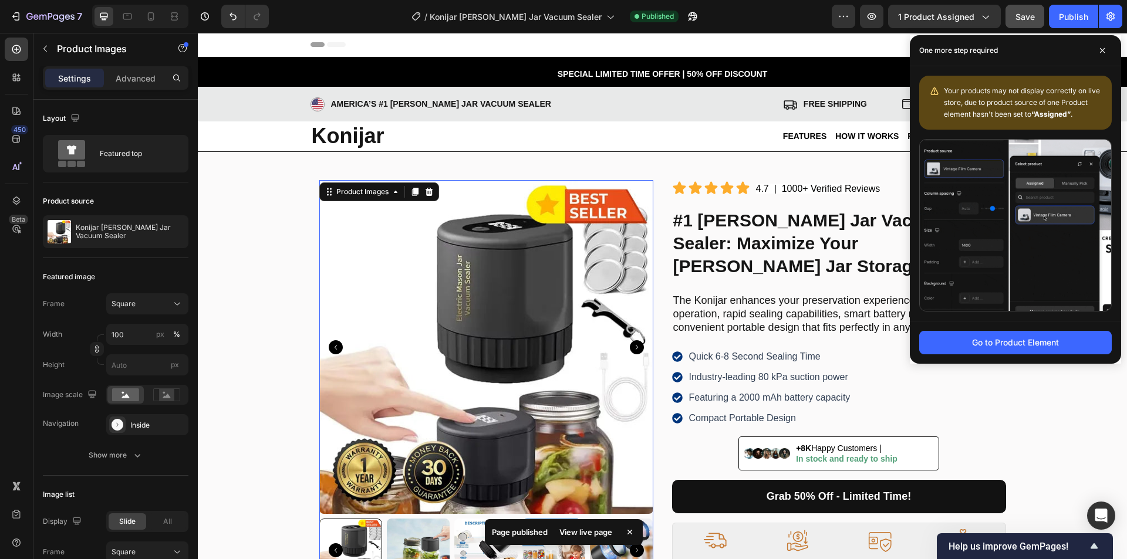
click at [599, 532] on div "View live page" at bounding box center [585, 532] width 67 height 16
